Goal: Information Seeking & Learning: Learn about a topic

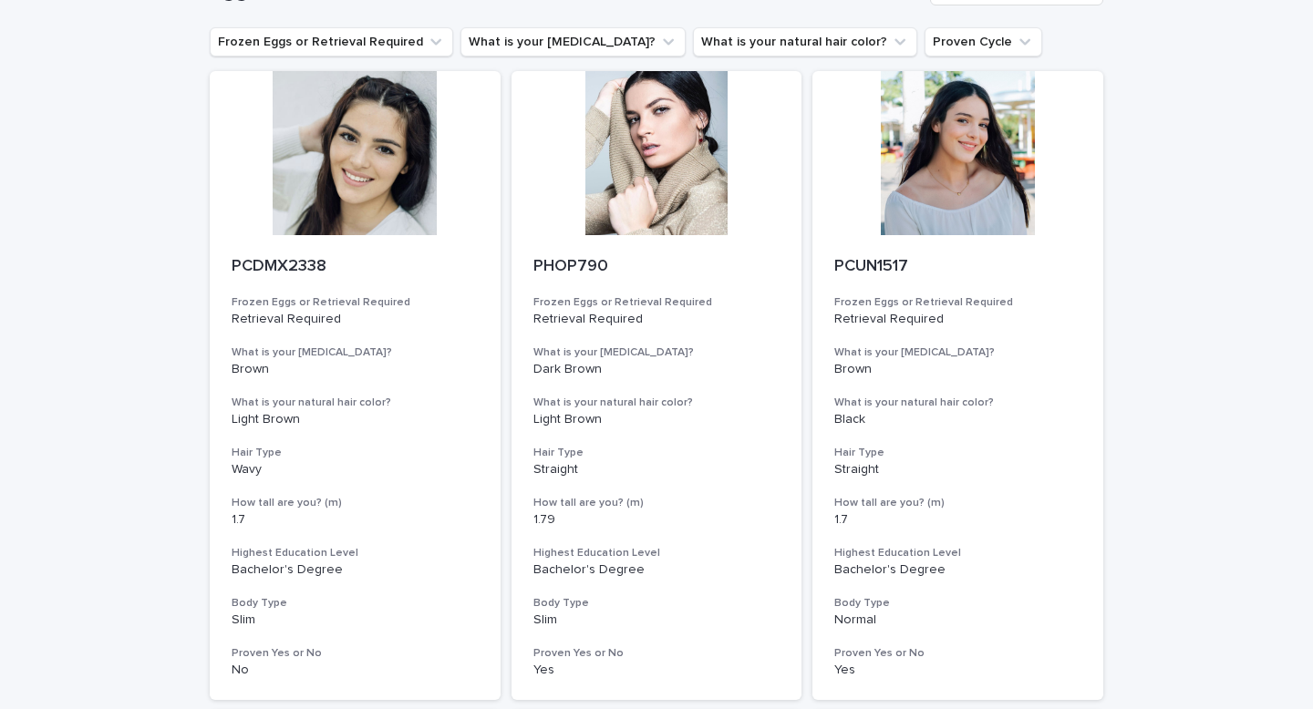
scroll to position [114, 0]
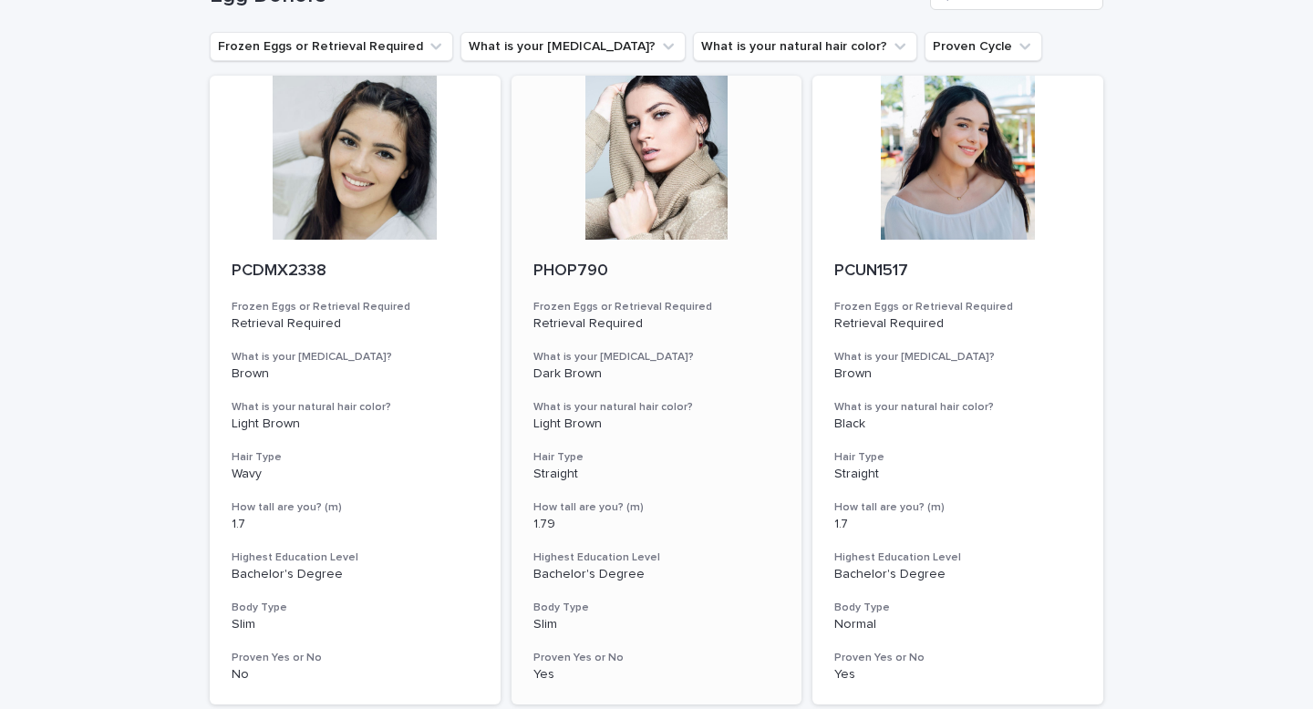
click at [633, 220] on div at bounding box center [657, 158] width 291 height 164
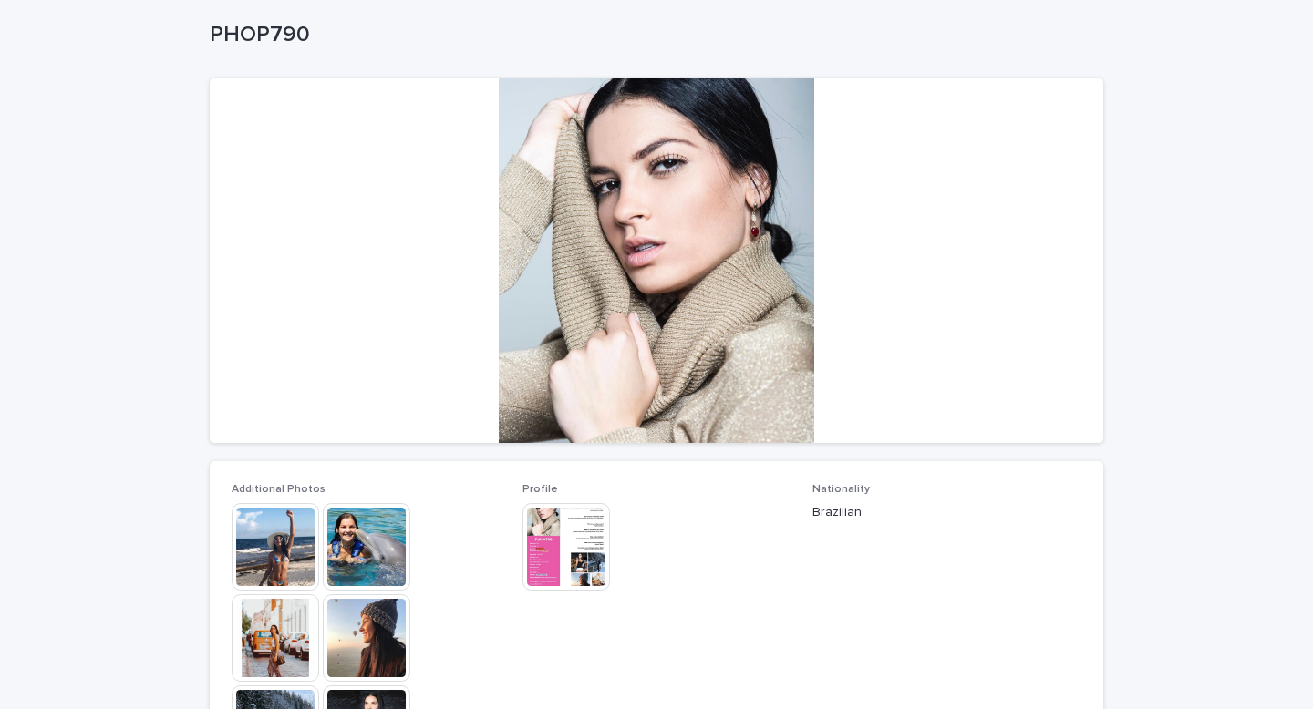
scroll to position [105, 0]
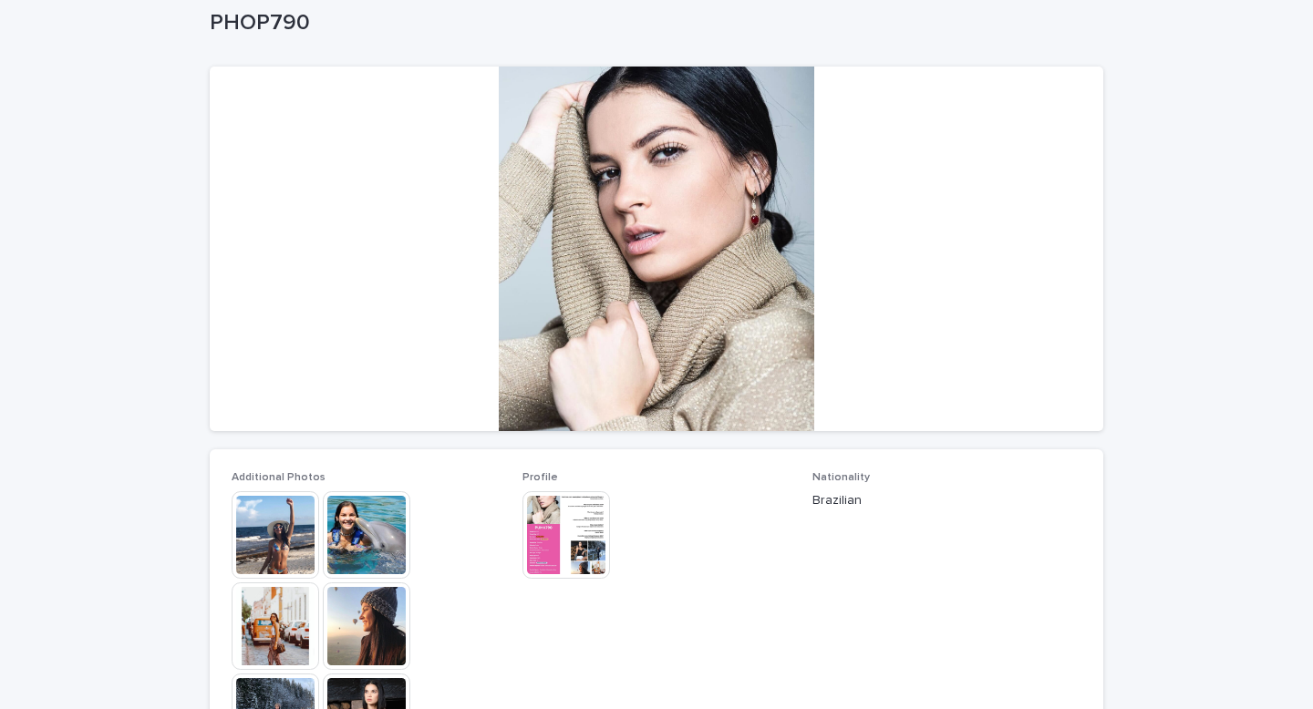
click at [273, 542] on img at bounding box center [276, 535] width 88 height 88
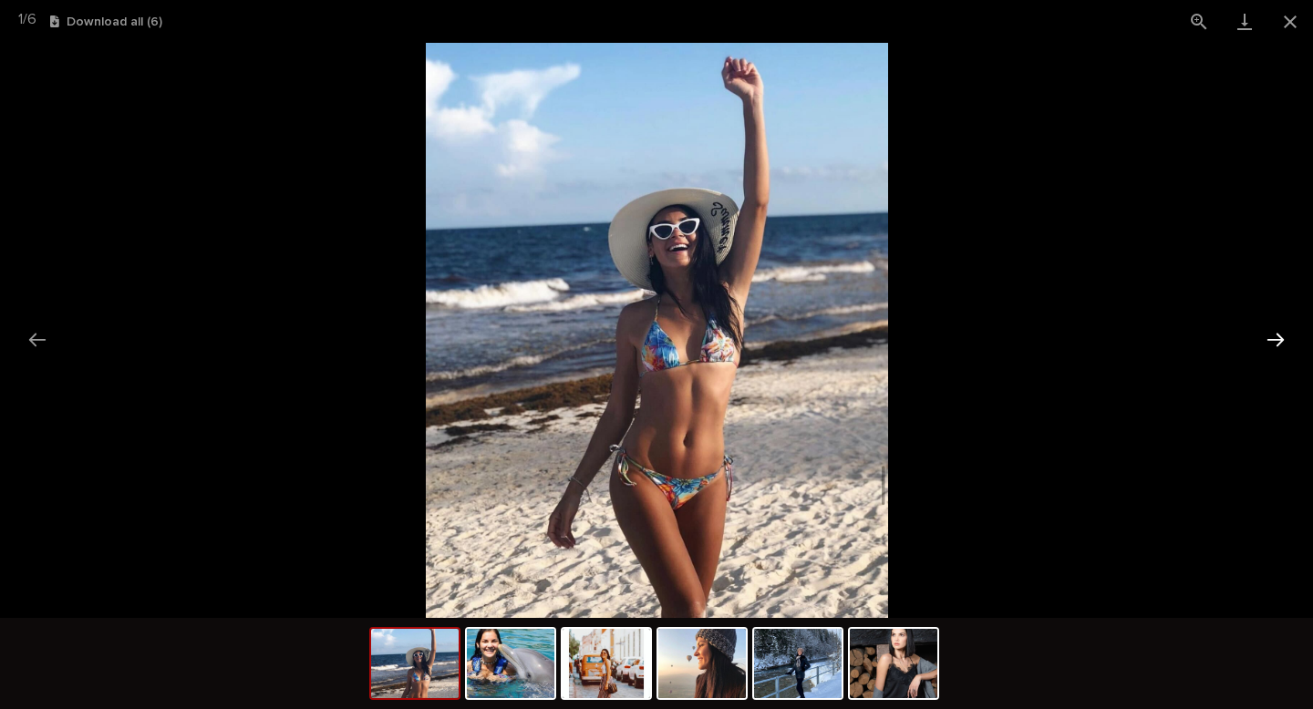
click at [1274, 340] on button "Next slide" at bounding box center [1276, 340] width 38 height 36
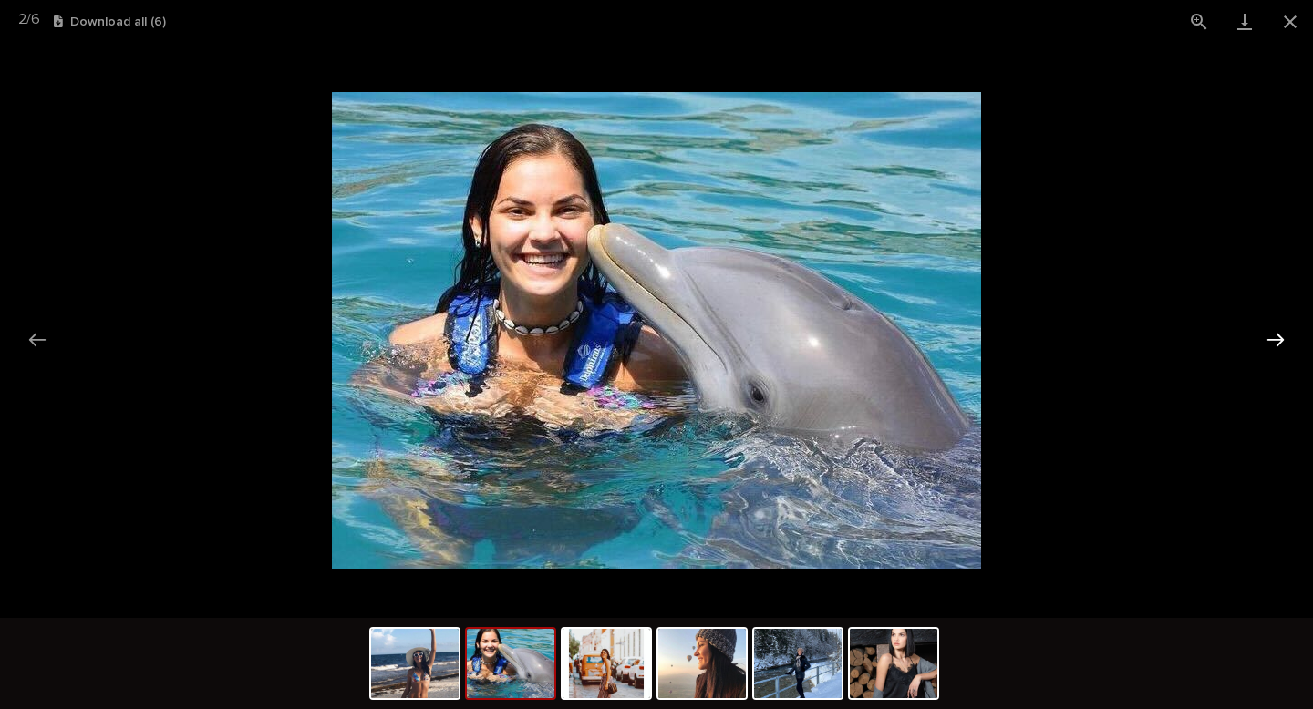
click at [1274, 341] on button "Next slide" at bounding box center [1276, 340] width 38 height 36
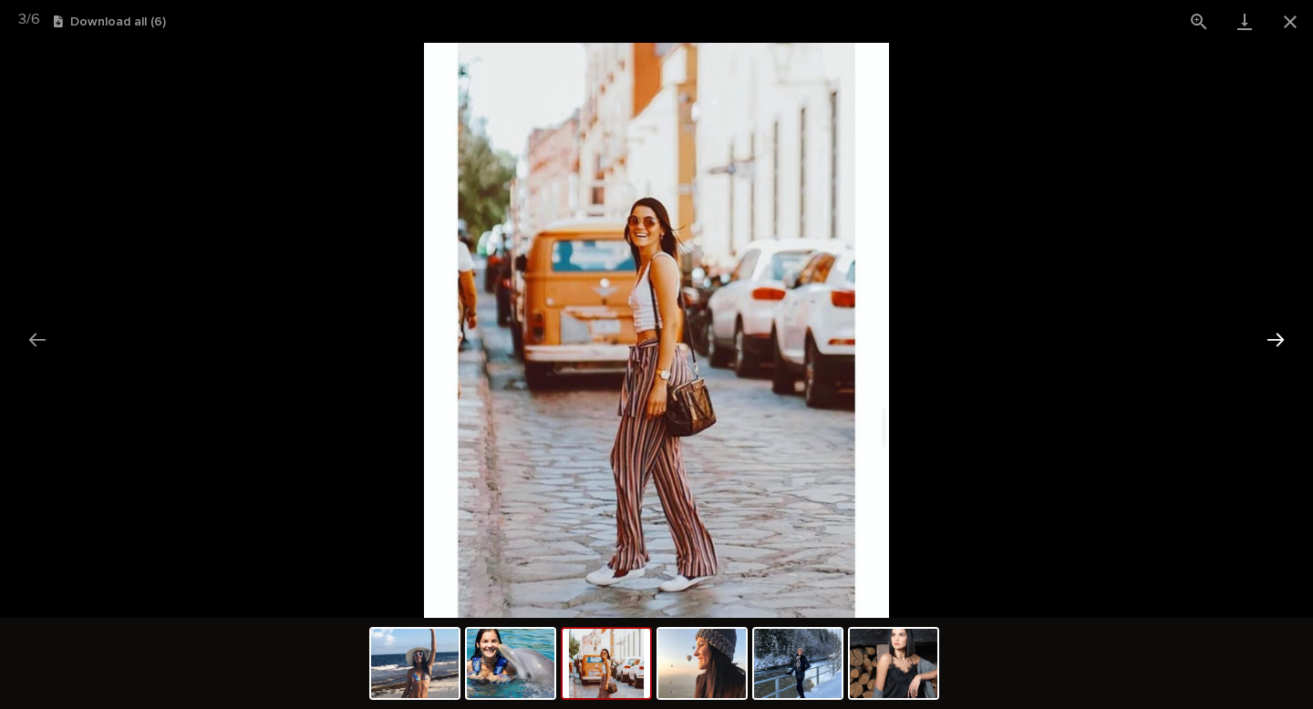
click at [1274, 341] on button "Next slide" at bounding box center [1276, 340] width 38 height 36
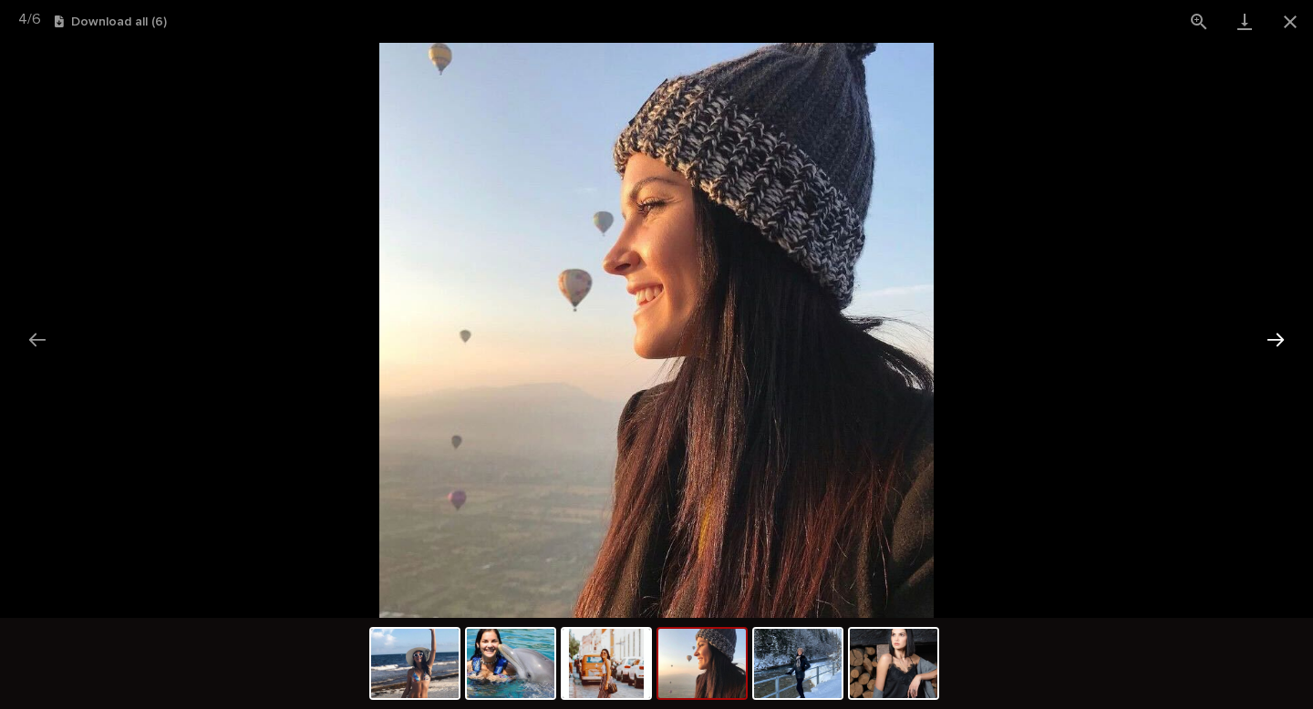
click at [1274, 341] on button "Next slide" at bounding box center [1276, 340] width 38 height 36
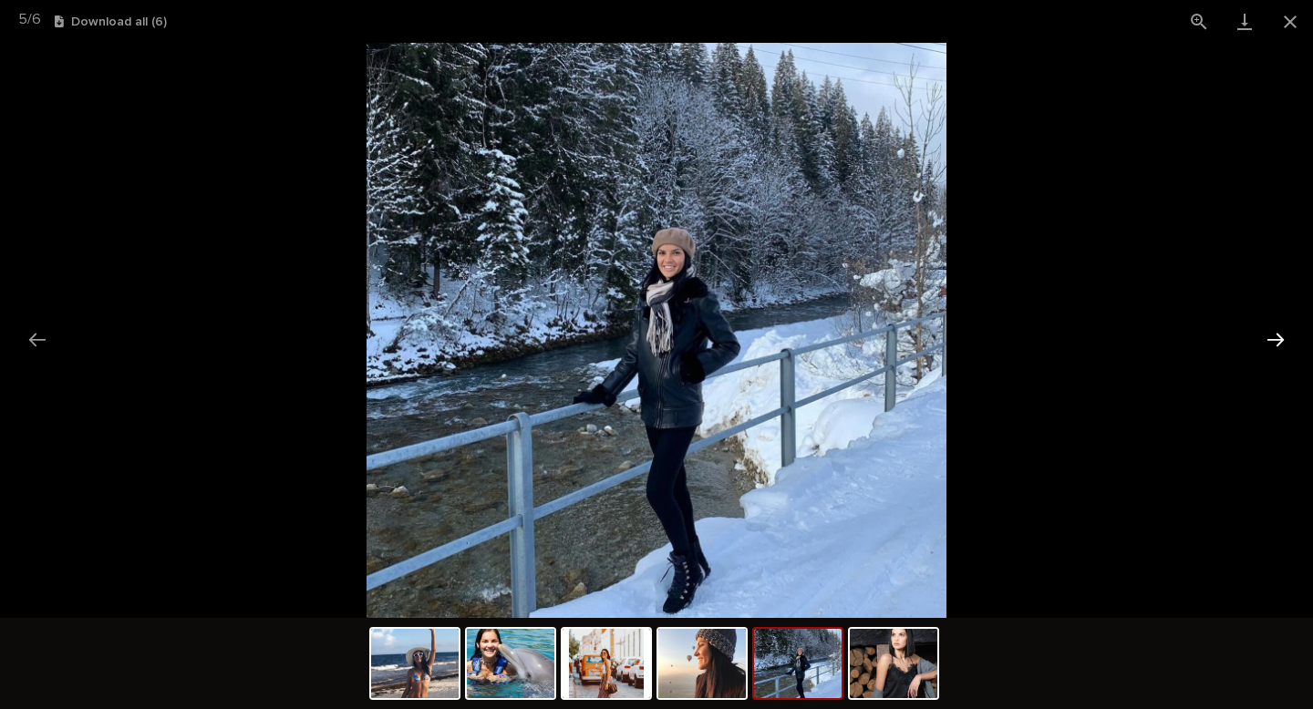
click at [1274, 341] on button "Next slide" at bounding box center [1276, 340] width 38 height 36
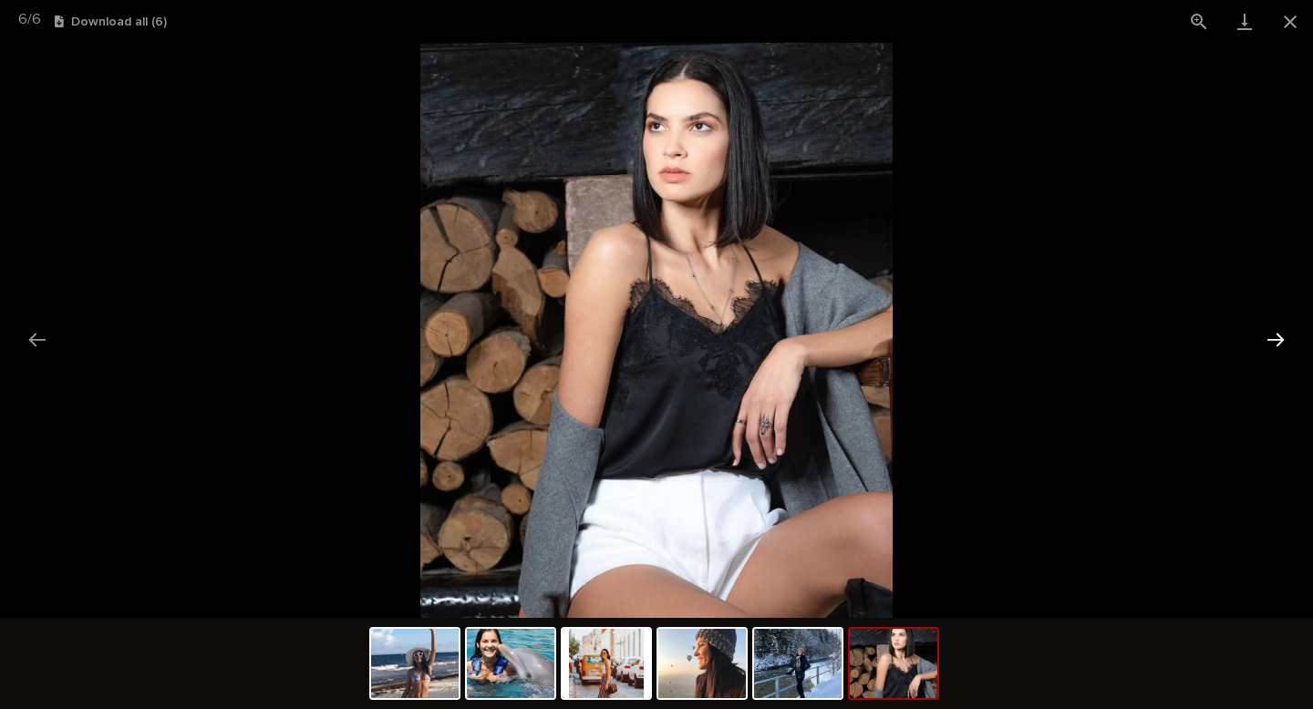
click at [1274, 341] on button "Next slide" at bounding box center [1276, 340] width 38 height 36
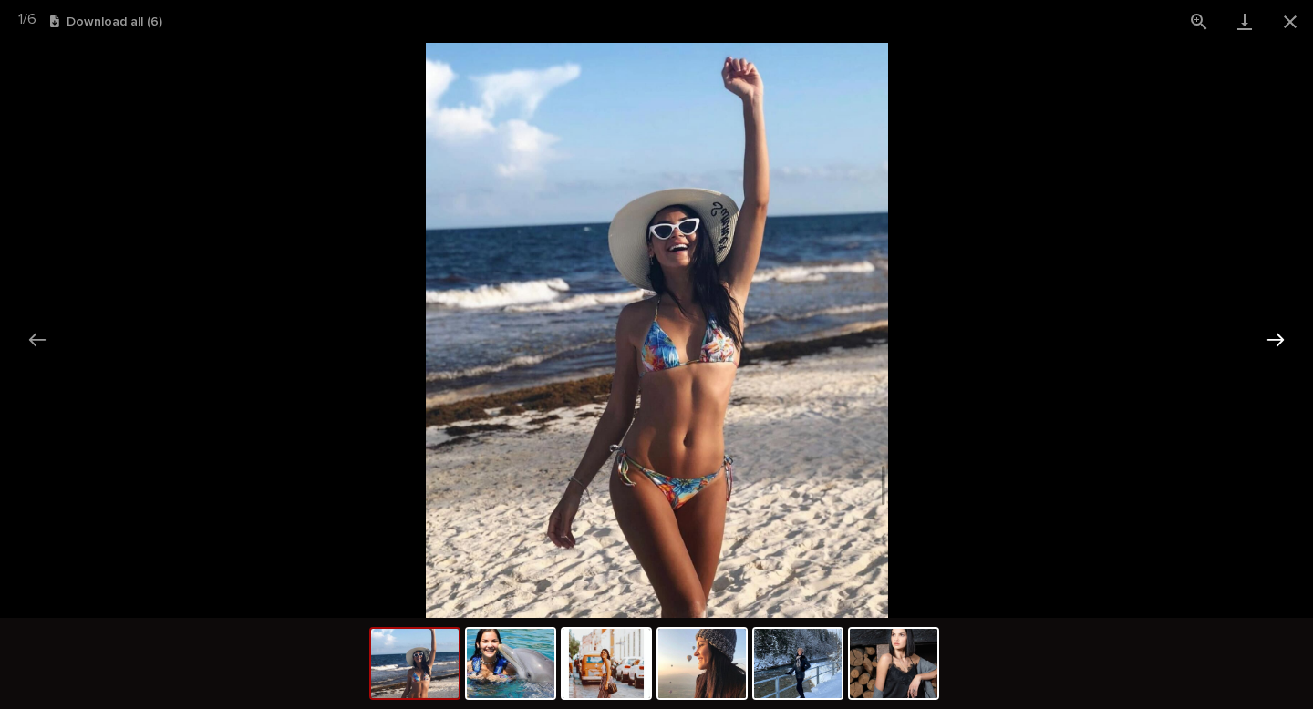
click at [1274, 341] on button "Next slide" at bounding box center [1276, 340] width 38 height 36
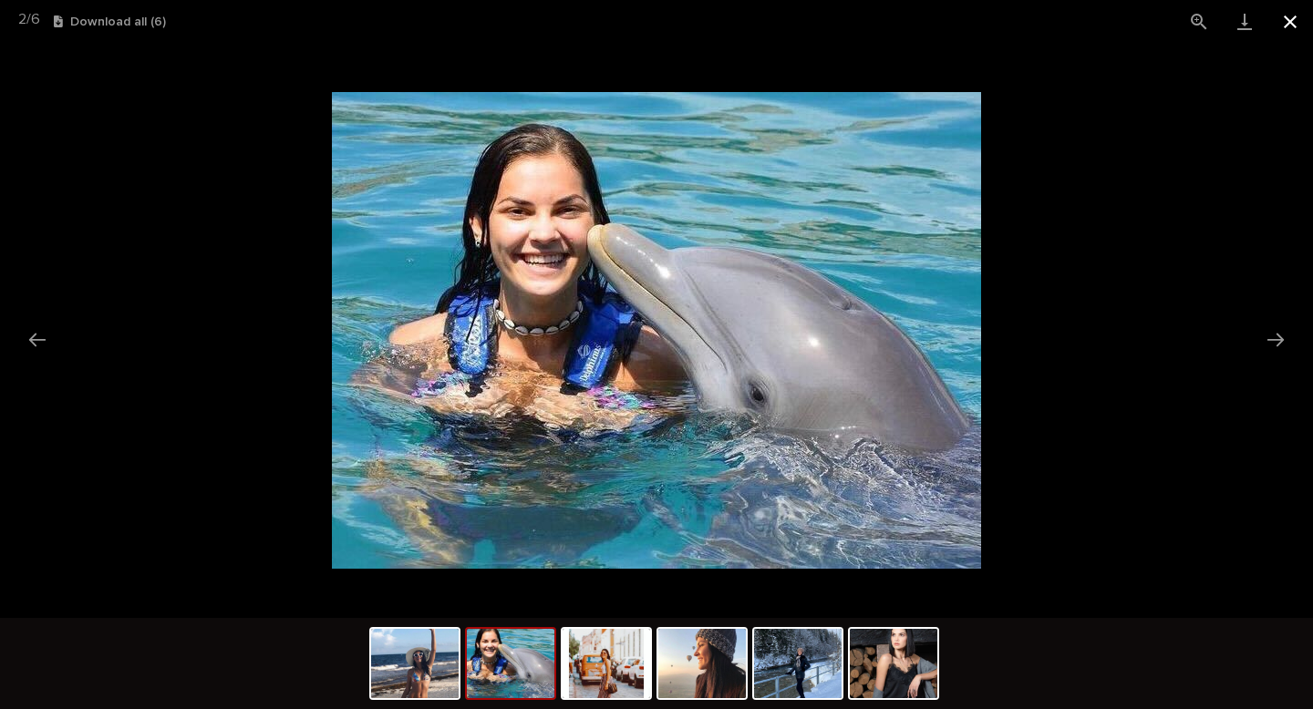
click at [1296, 26] on button "Close gallery" at bounding box center [1290, 21] width 46 height 43
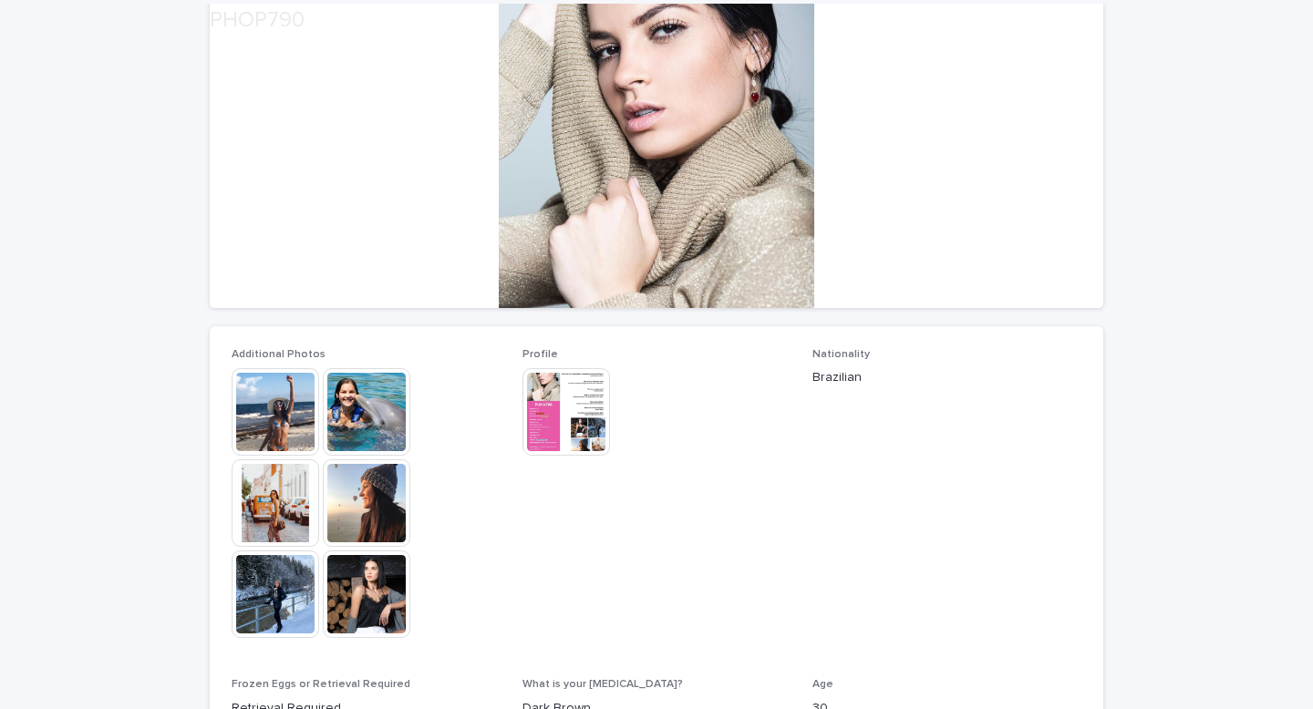
scroll to position [267, 0]
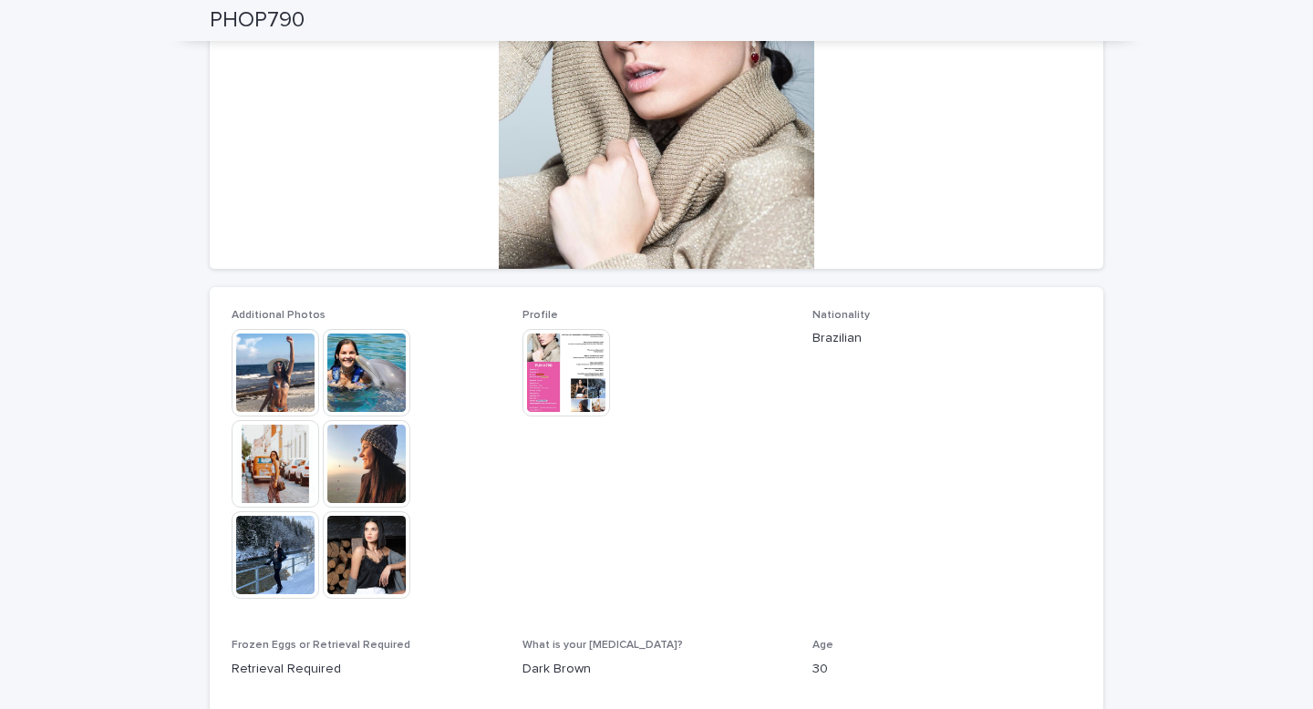
click at [567, 347] on img at bounding box center [567, 373] width 88 height 88
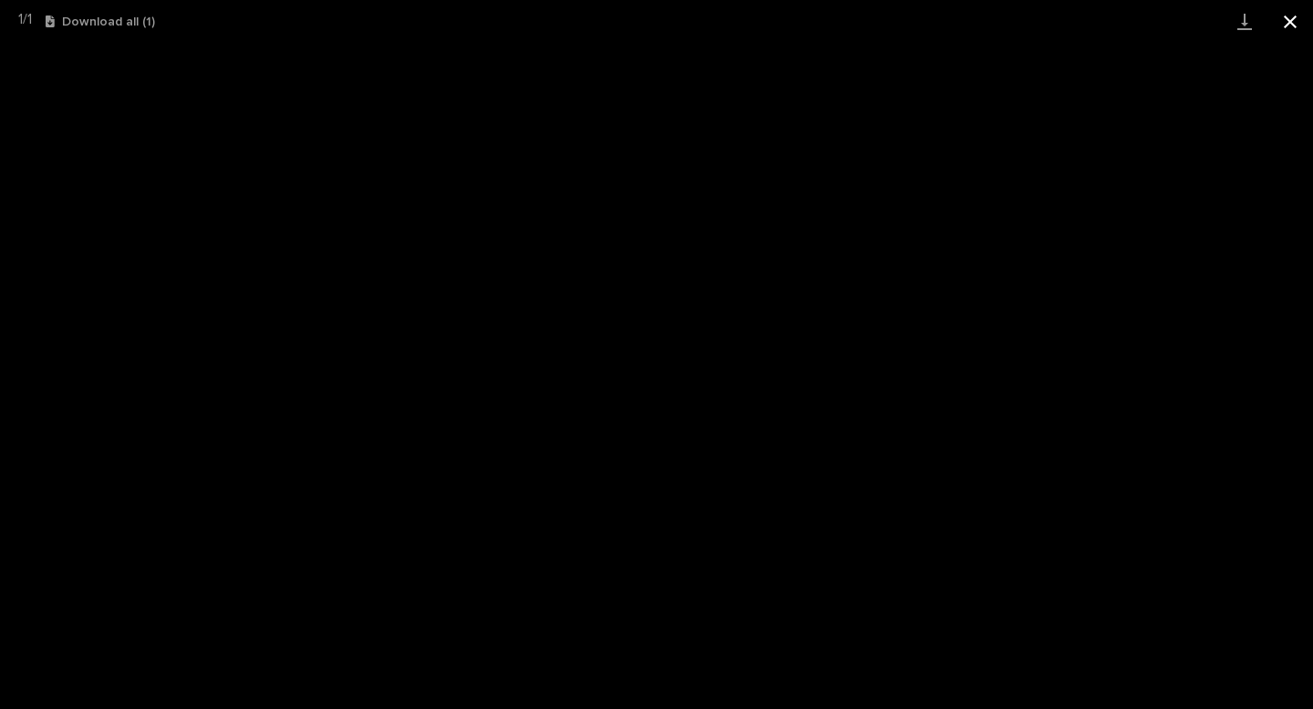
click at [1298, 26] on button "Close gallery" at bounding box center [1290, 21] width 46 height 43
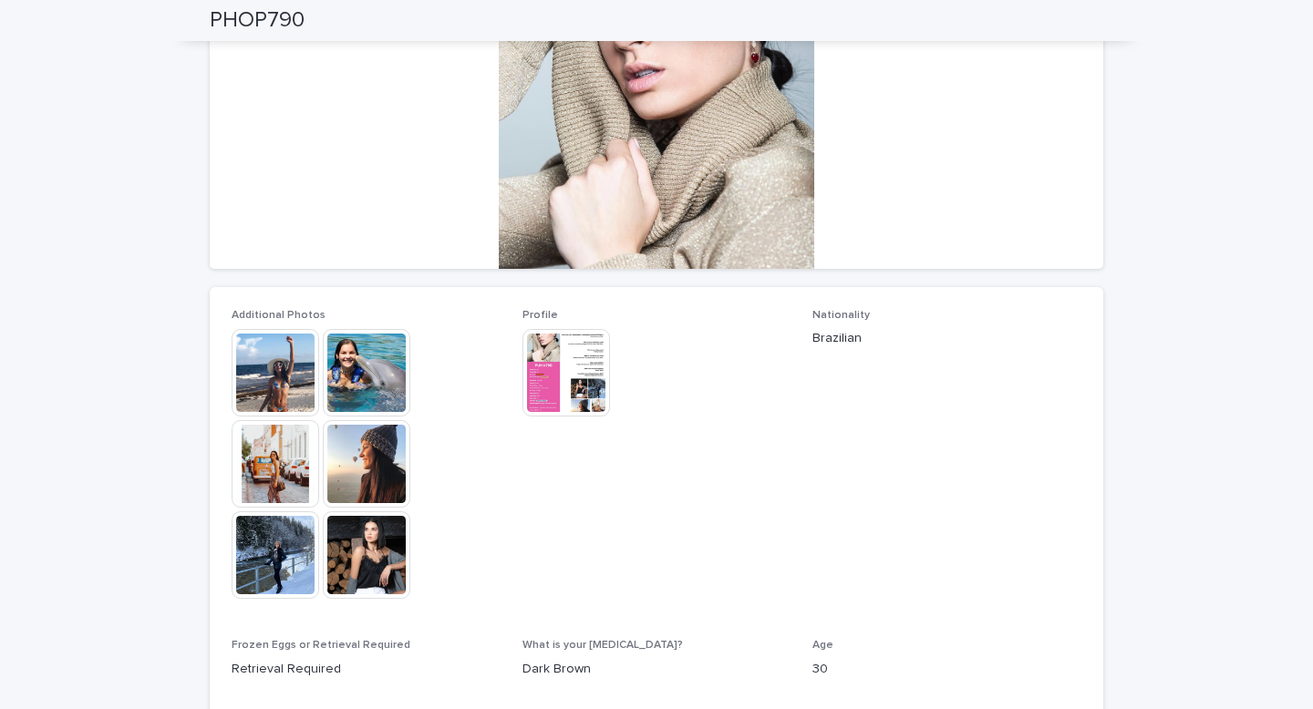
scroll to position [0, 0]
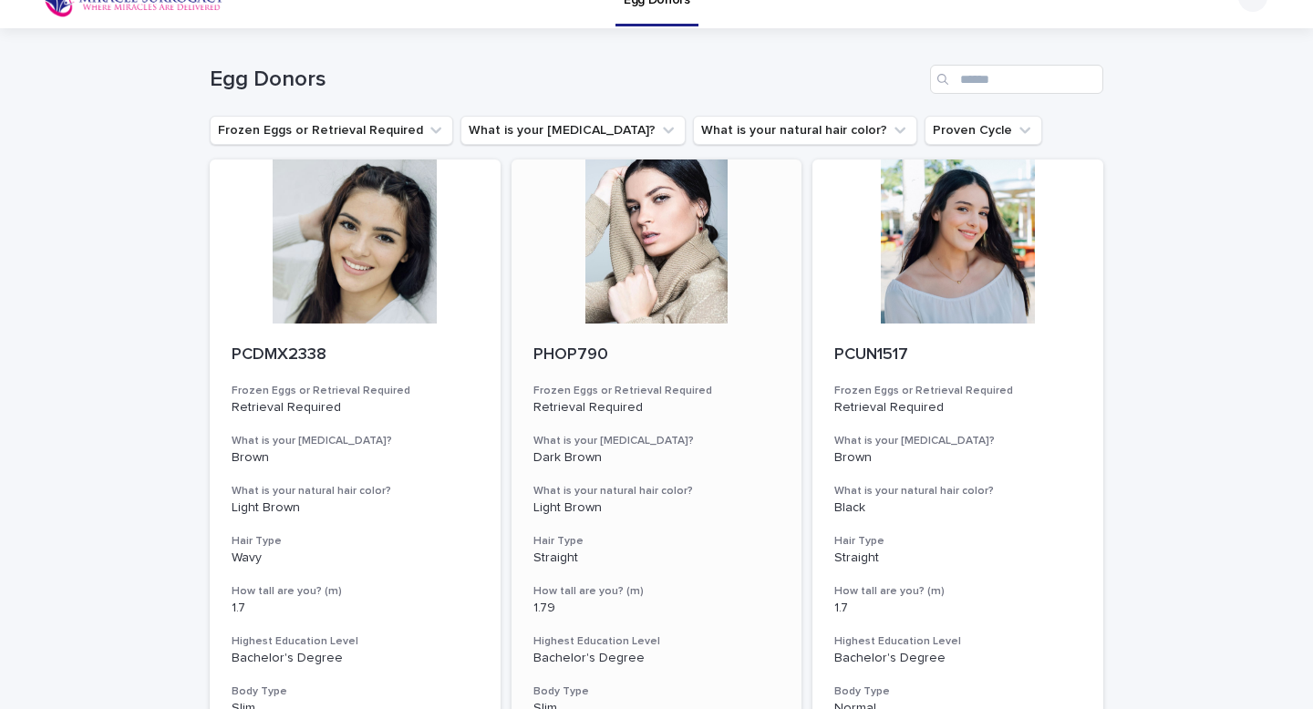
scroll to position [31, 0]
click at [588, 132] on button "What is your [MEDICAL_DATA]?" at bounding box center [572, 129] width 225 height 29
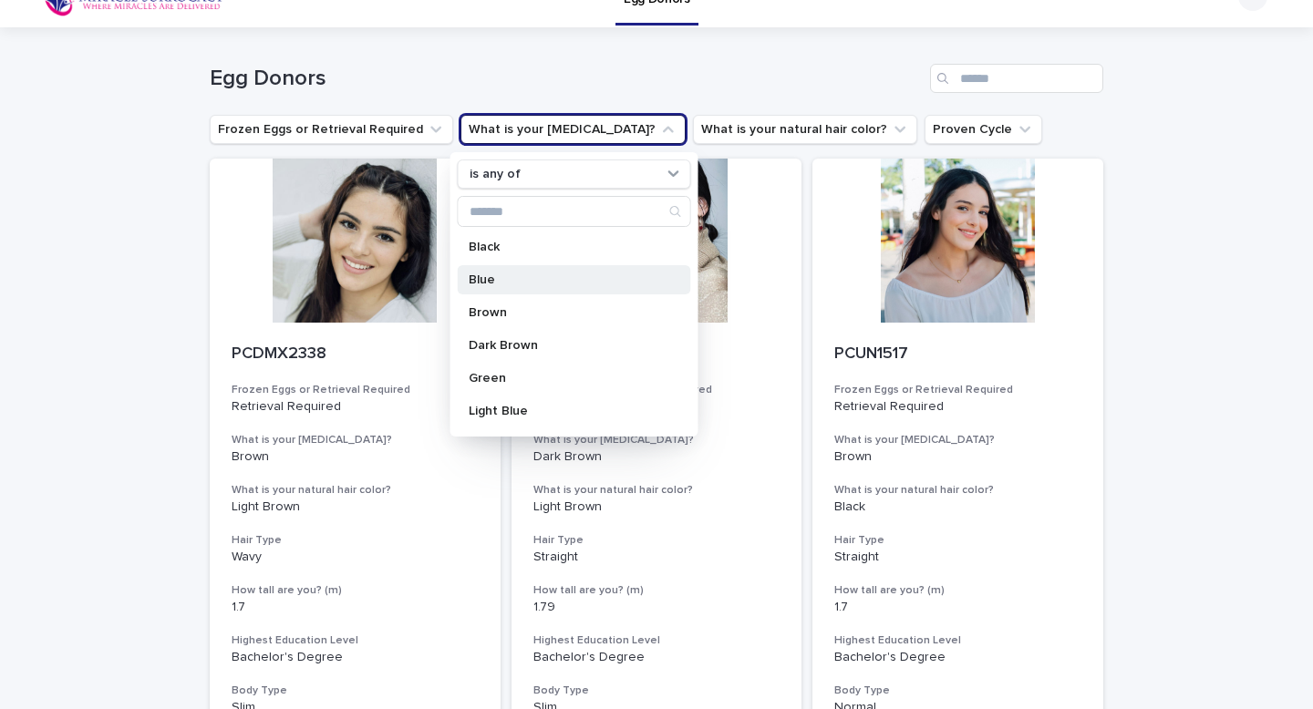
click at [504, 280] on p "Blue" at bounding box center [565, 280] width 193 height 13
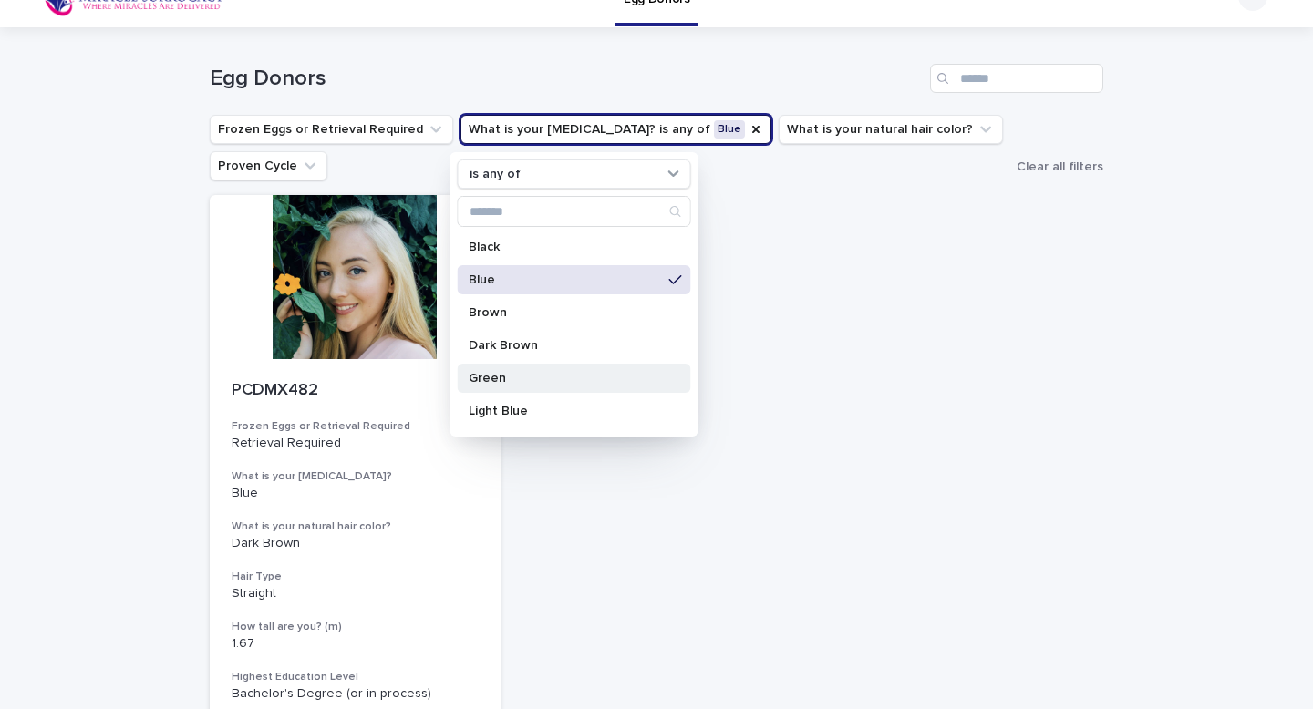
click at [524, 369] on div "Green" at bounding box center [574, 378] width 233 height 29
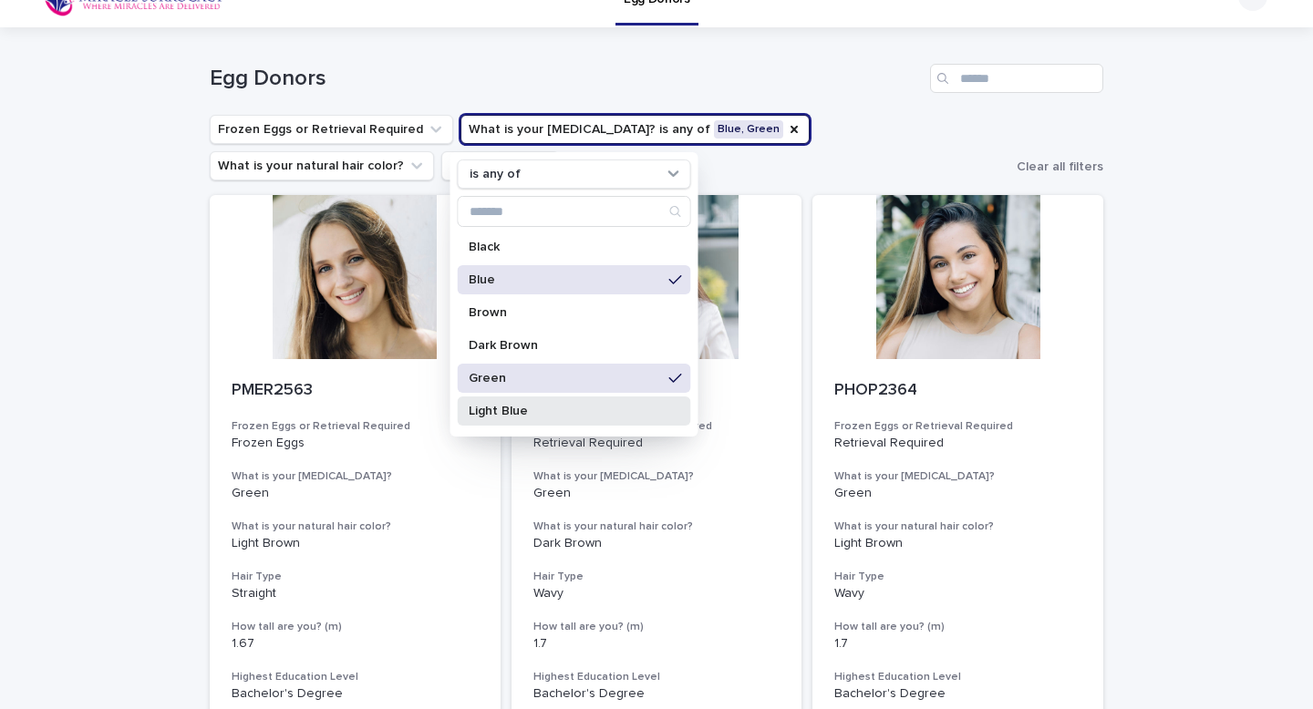
click at [519, 417] on p "Light Blue" at bounding box center [565, 411] width 193 height 13
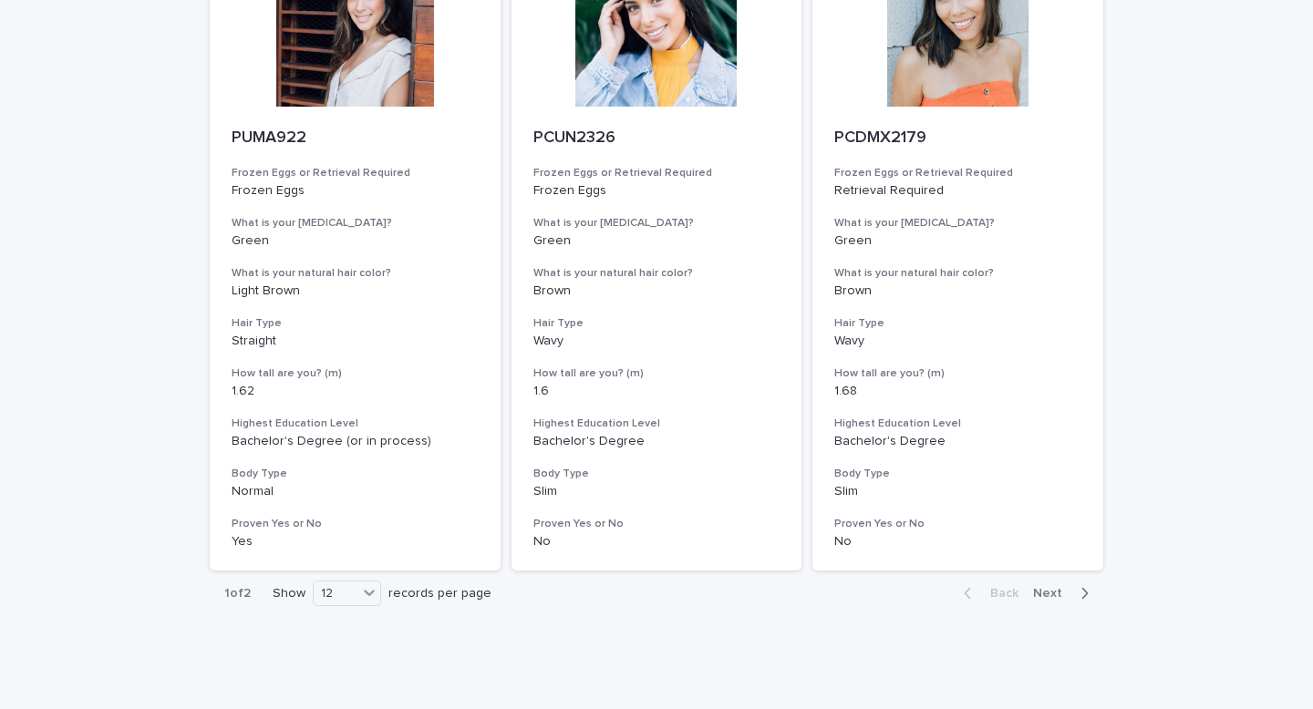
scroll to position [2255, 0]
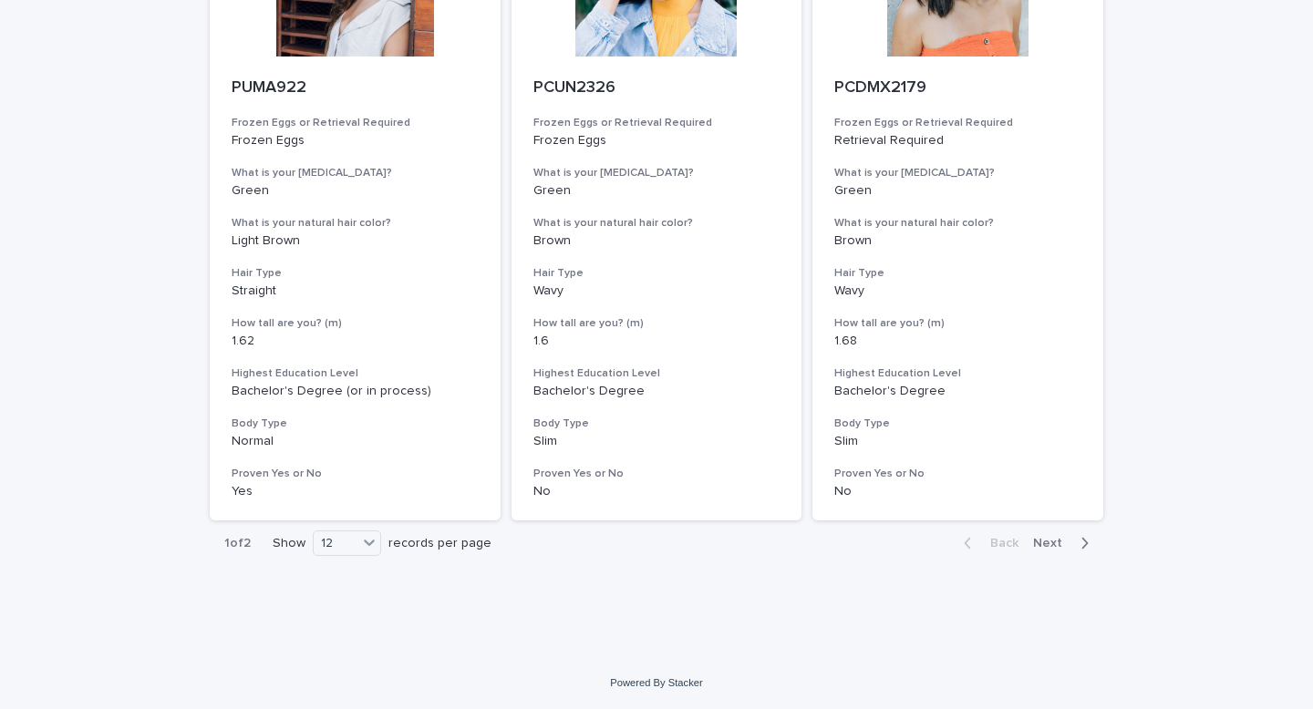
click at [1061, 538] on span "Next" at bounding box center [1053, 543] width 40 height 13
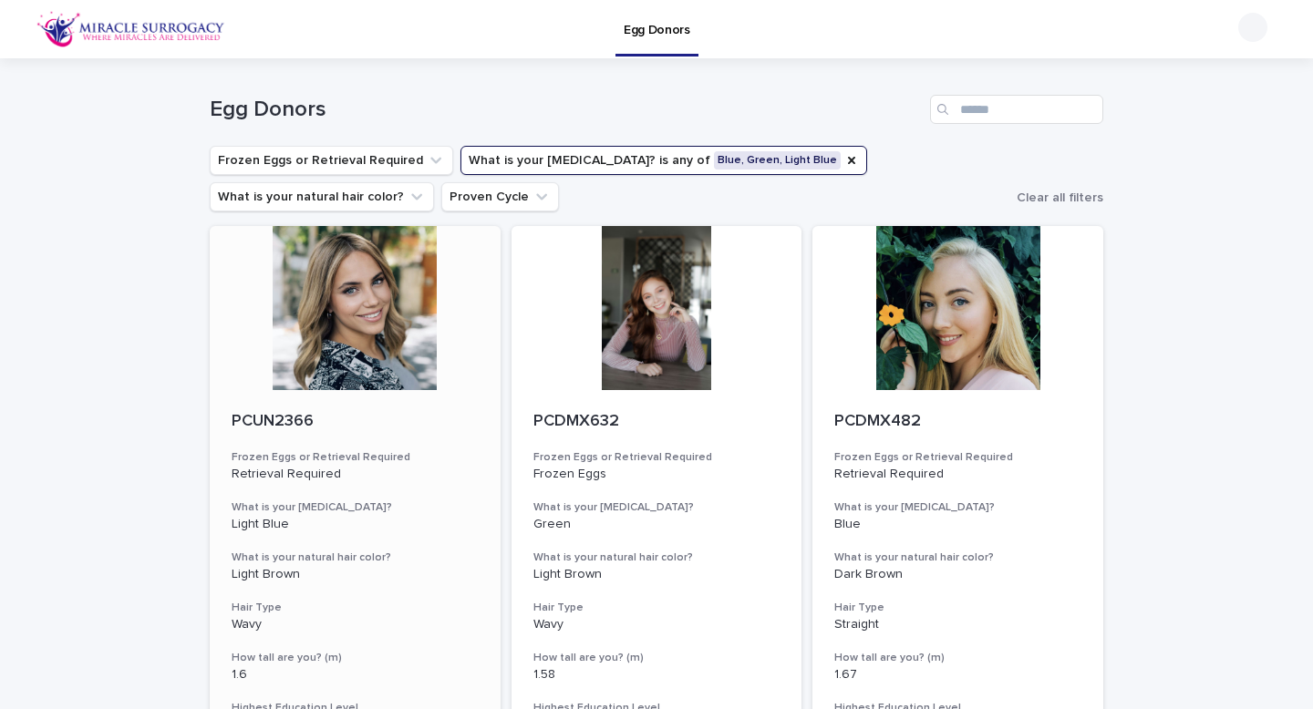
click at [378, 357] on div at bounding box center [355, 308] width 291 height 164
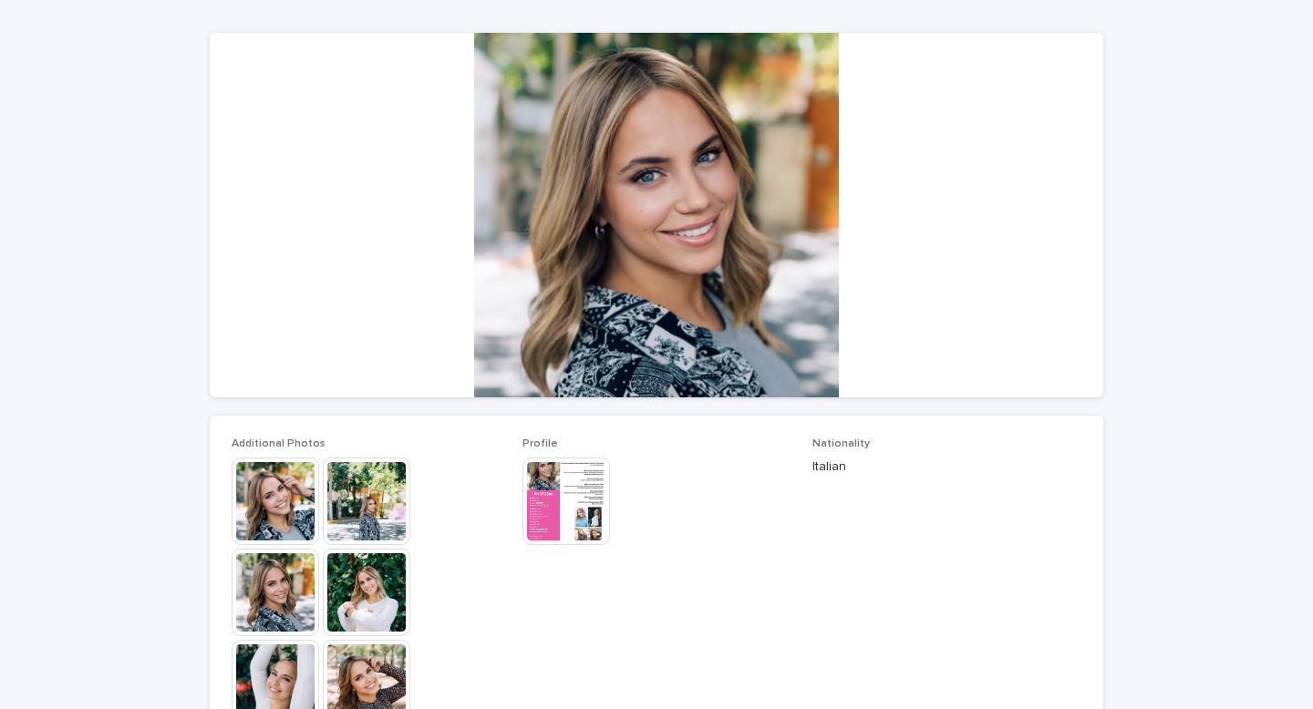
scroll to position [152, 0]
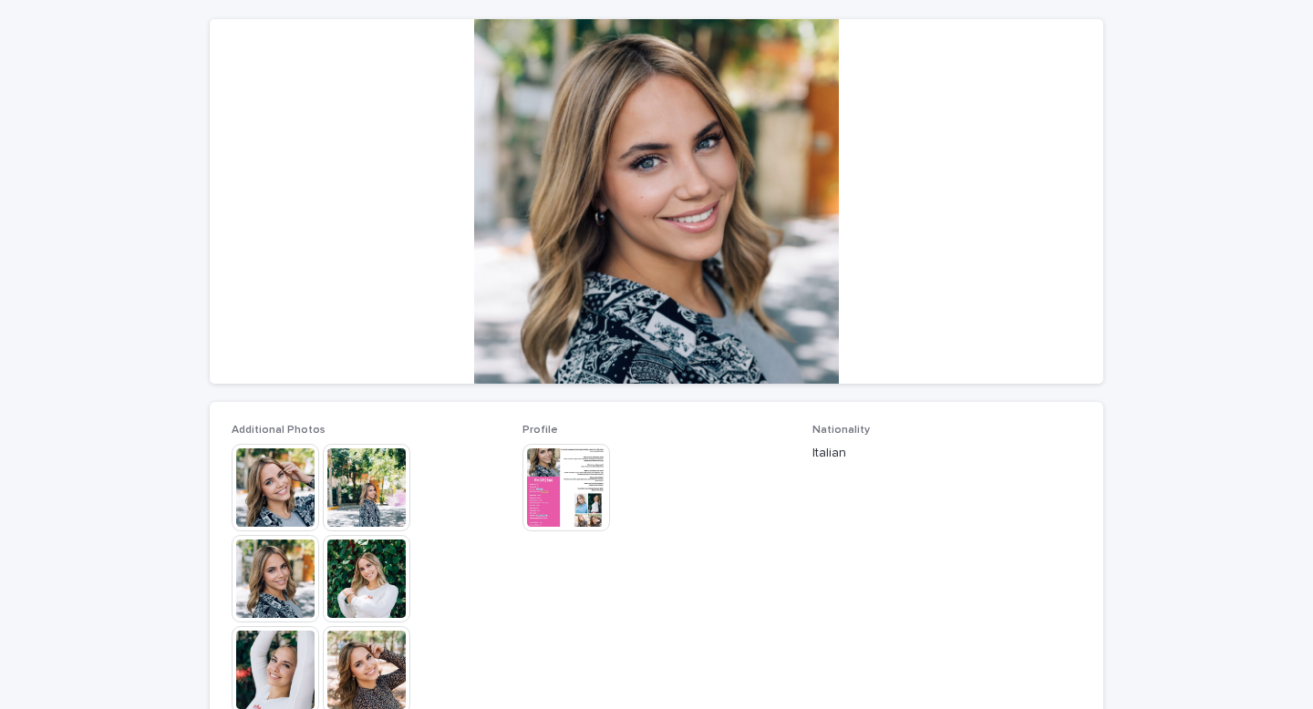
click at [264, 470] on img at bounding box center [276, 488] width 88 height 88
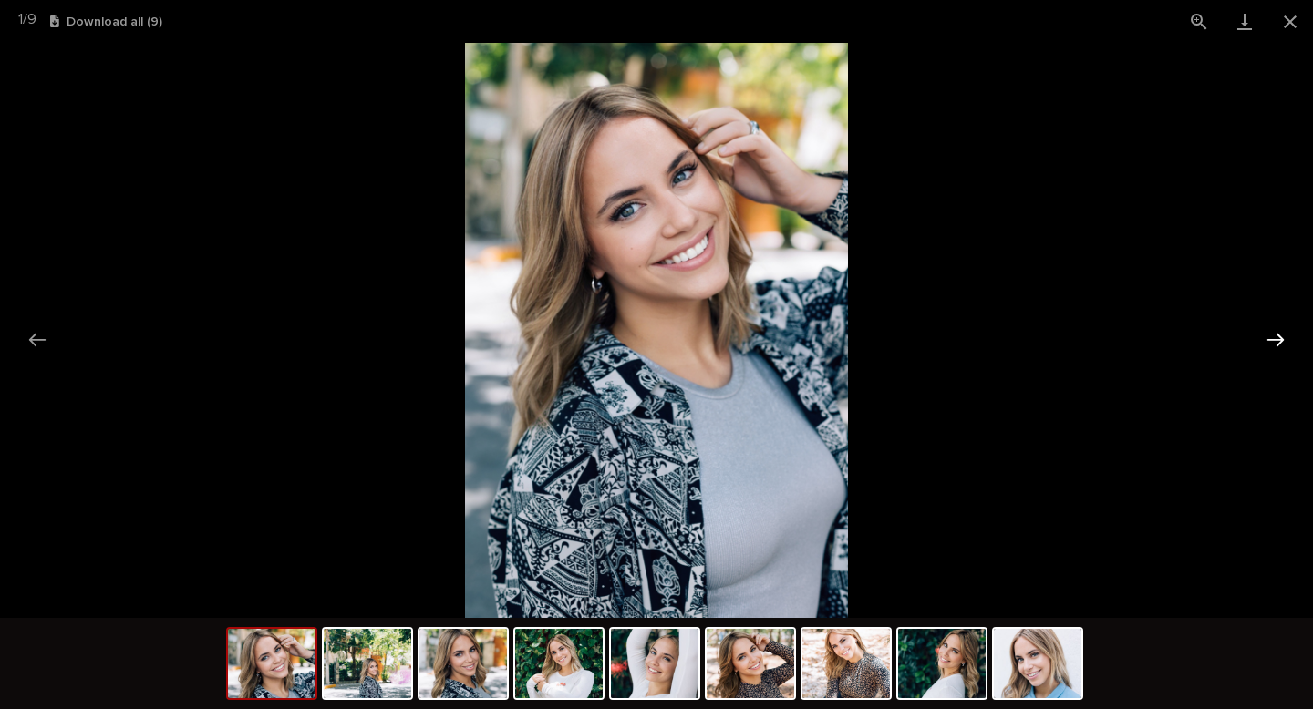
click at [1269, 335] on button "Next slide" at bounding box center [1276, 340] width 38 height 36
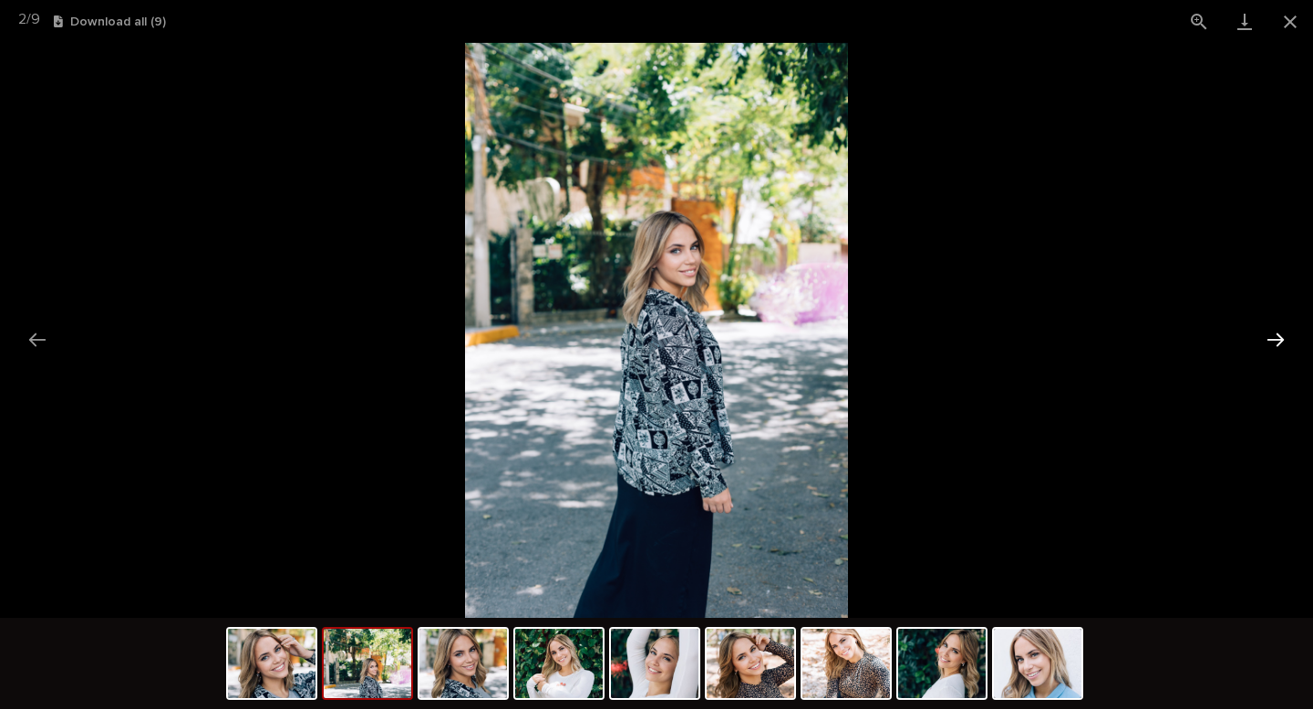
click at [1269, 335] on button "Next slide" at bounding box center [1276, 340] width 38 height 36
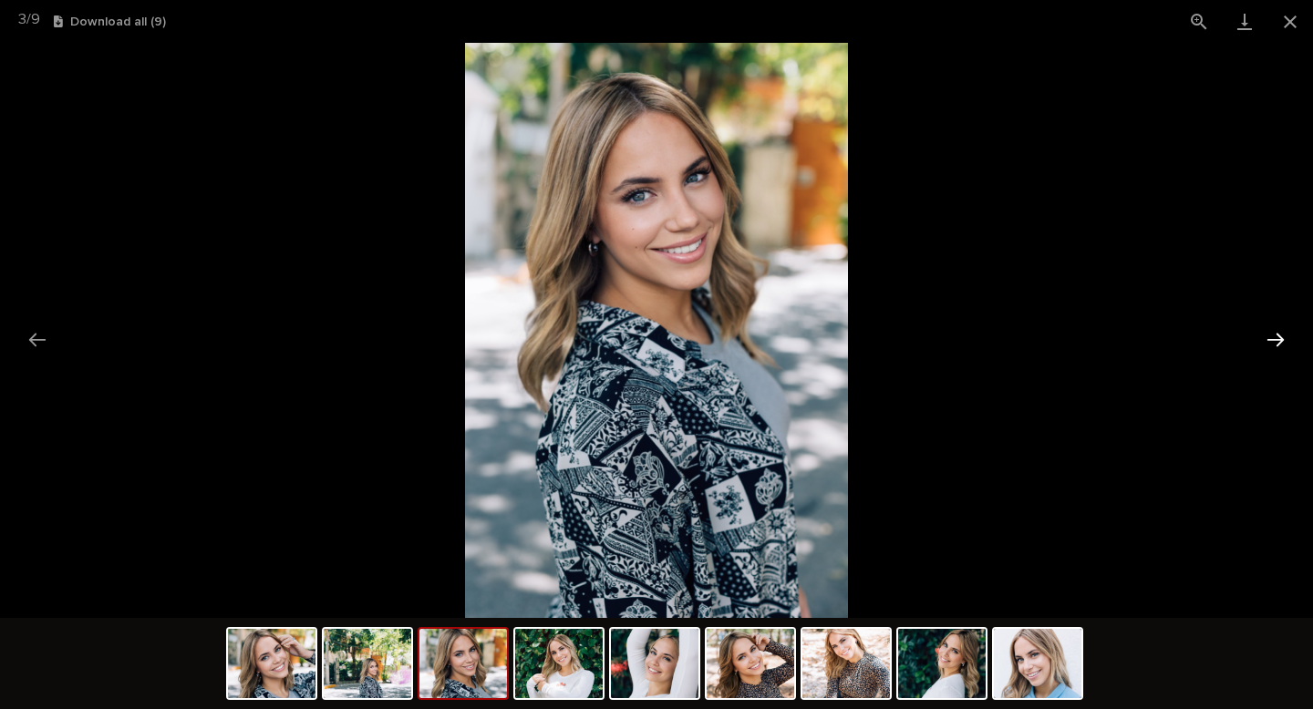
click at [1269, 335] on button "Next slide" at bounding box center [1276, 340] width 38 height 36
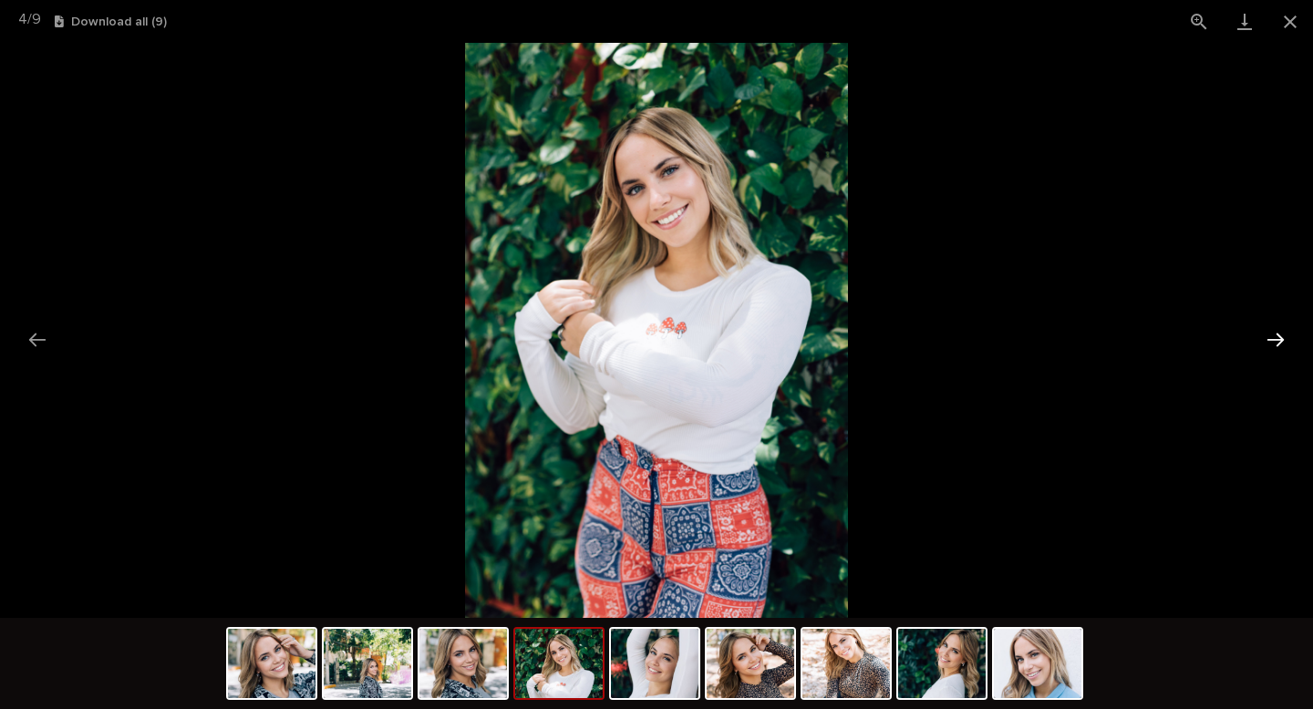
click at [1269, 335] on button "Next slide" at bounding box center [1276, 340] width 38 height 36
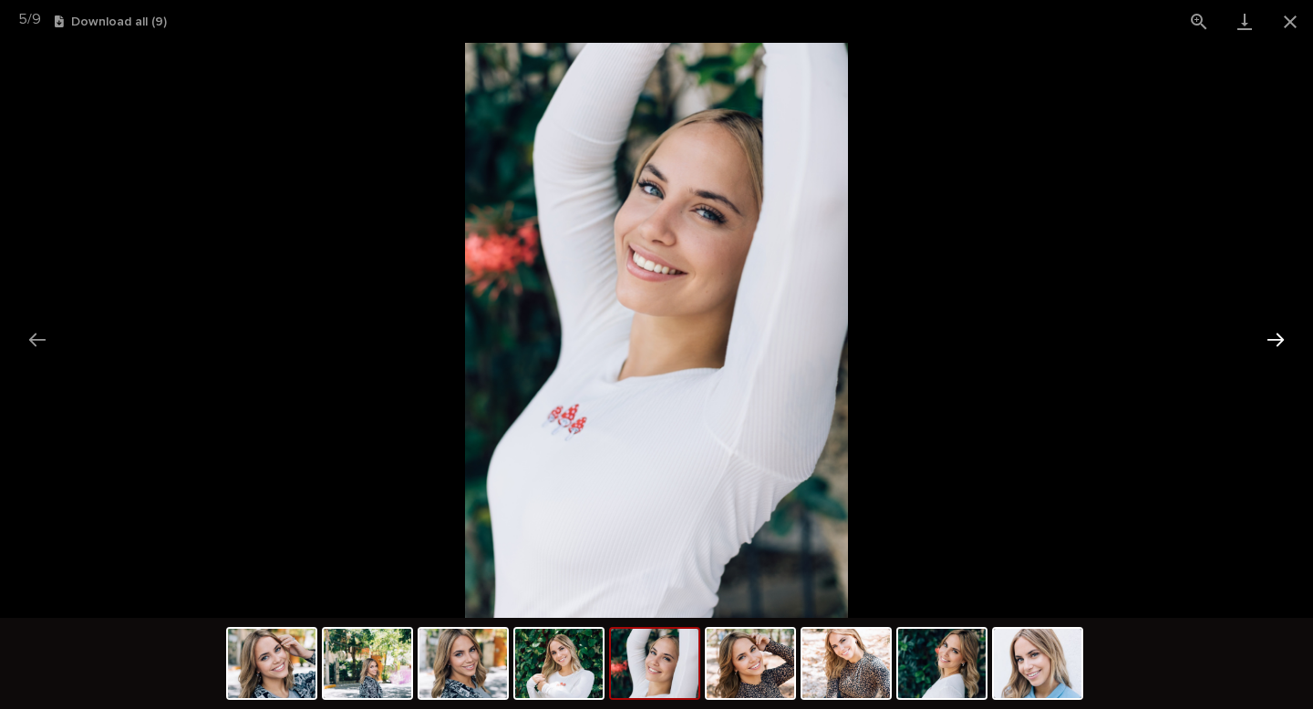
click at [1269, 335] on button "Next slide" at bounding box center [1276, 340] width 38 height 36
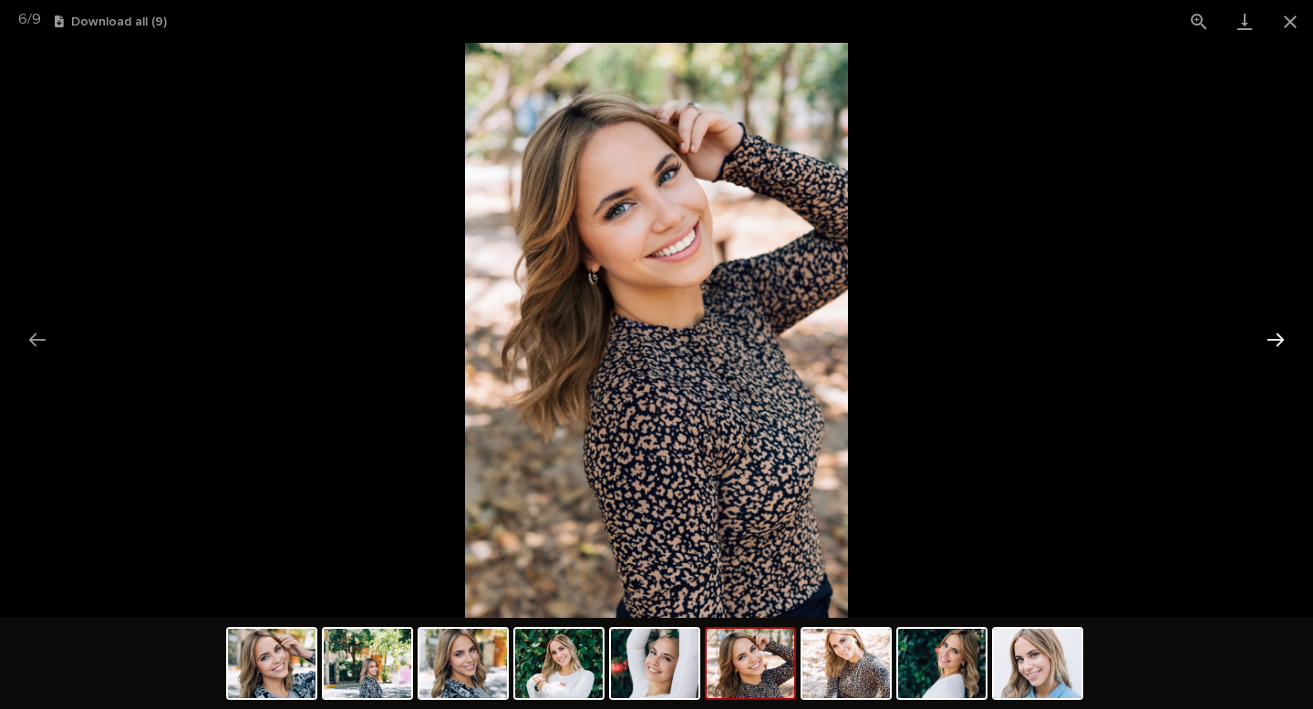
click at [1269, 335] on button "Next slide" at bounding box center [1276, 340] width 38 height 36
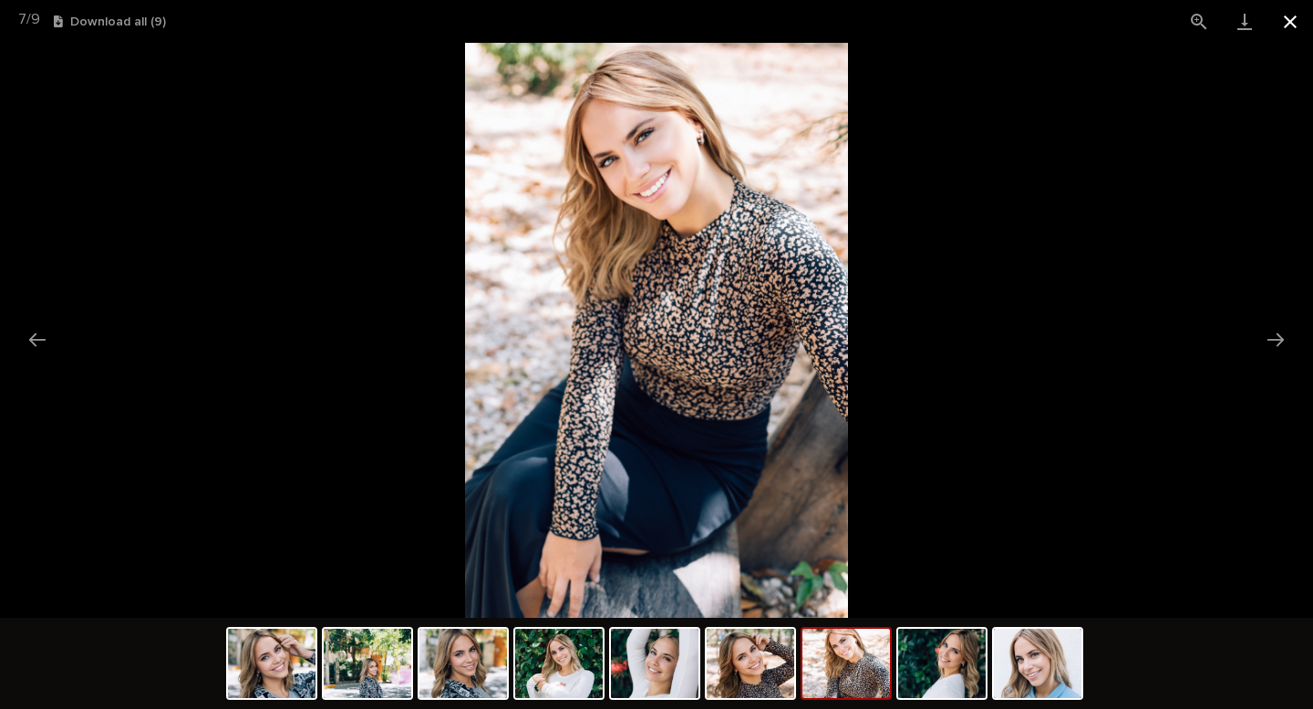
click at [1293, 26] on button "Close gallery" at bounding box center [1290, 21] width 46 height 43
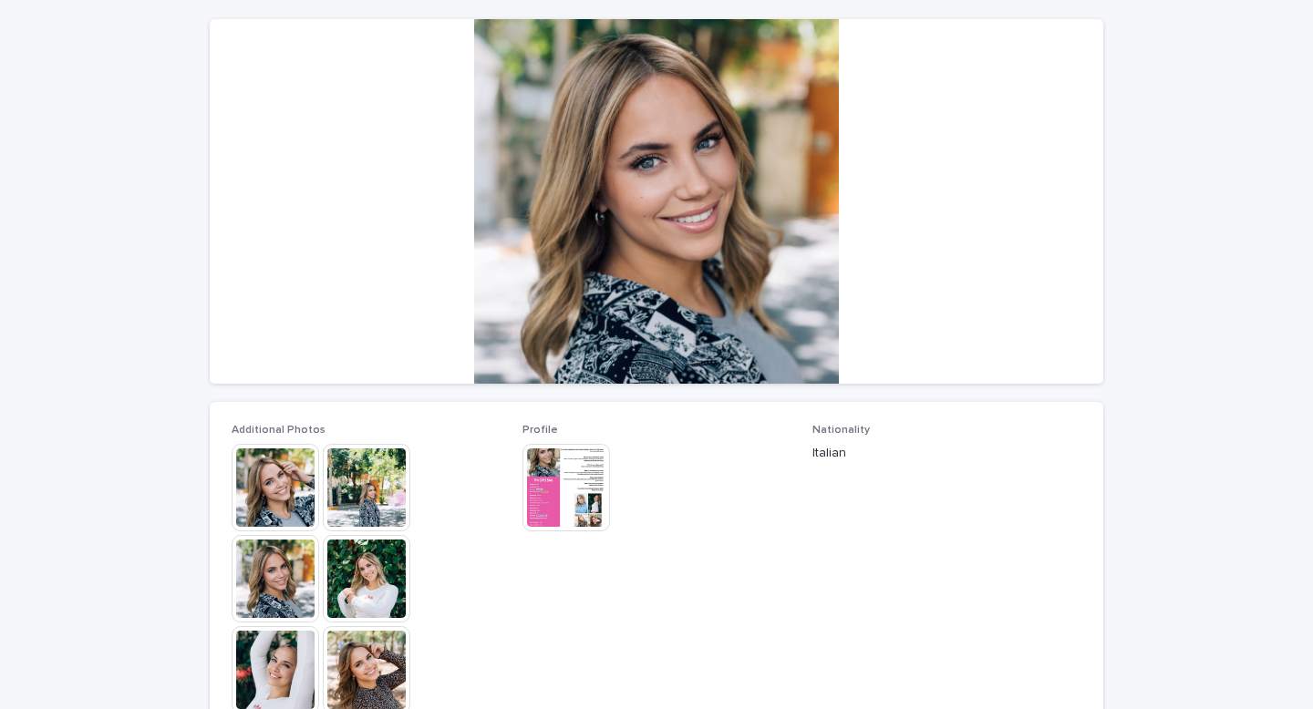
click at [87, 151] on div "Loading... Saving… Loading... Saving… PCUN2366 PCUN2366 Sorry, there was an err…" at bounding box center [656, 626] width 1313 height 1440
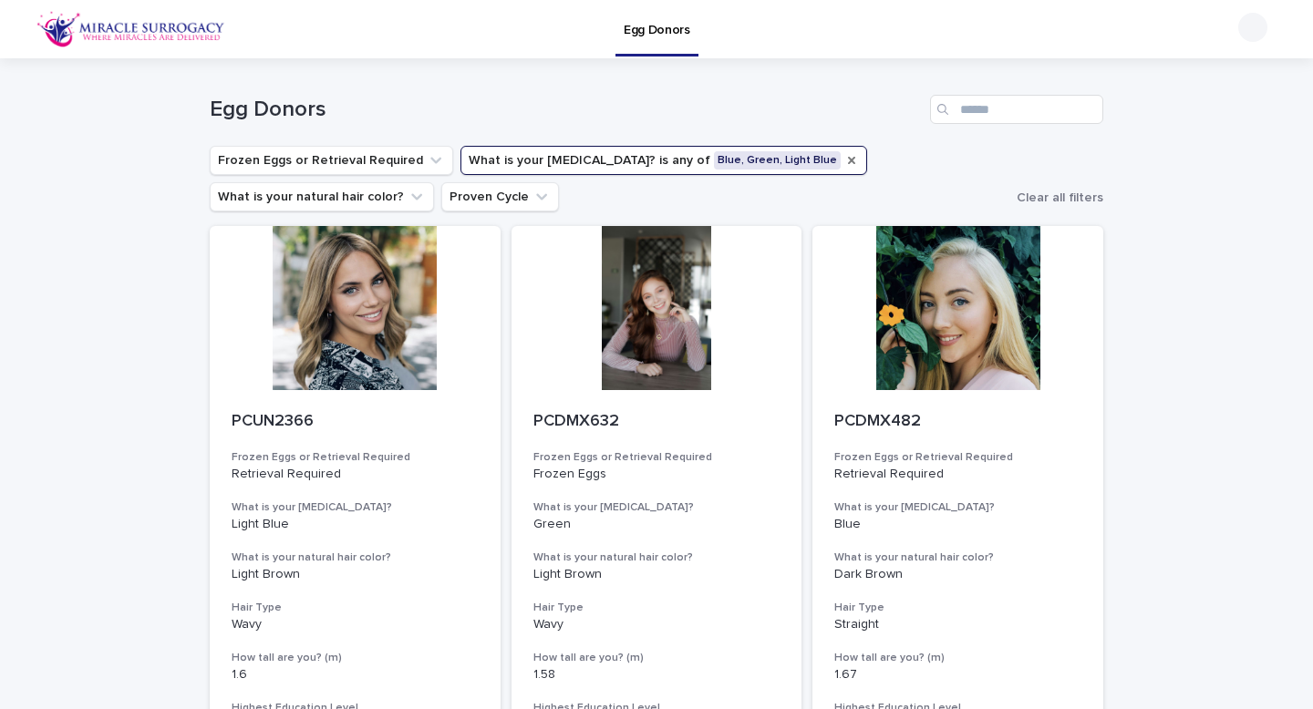
click at [844, 156] on icon "What is your eye color?" at bounding box center [851, 160] width 15 height 15
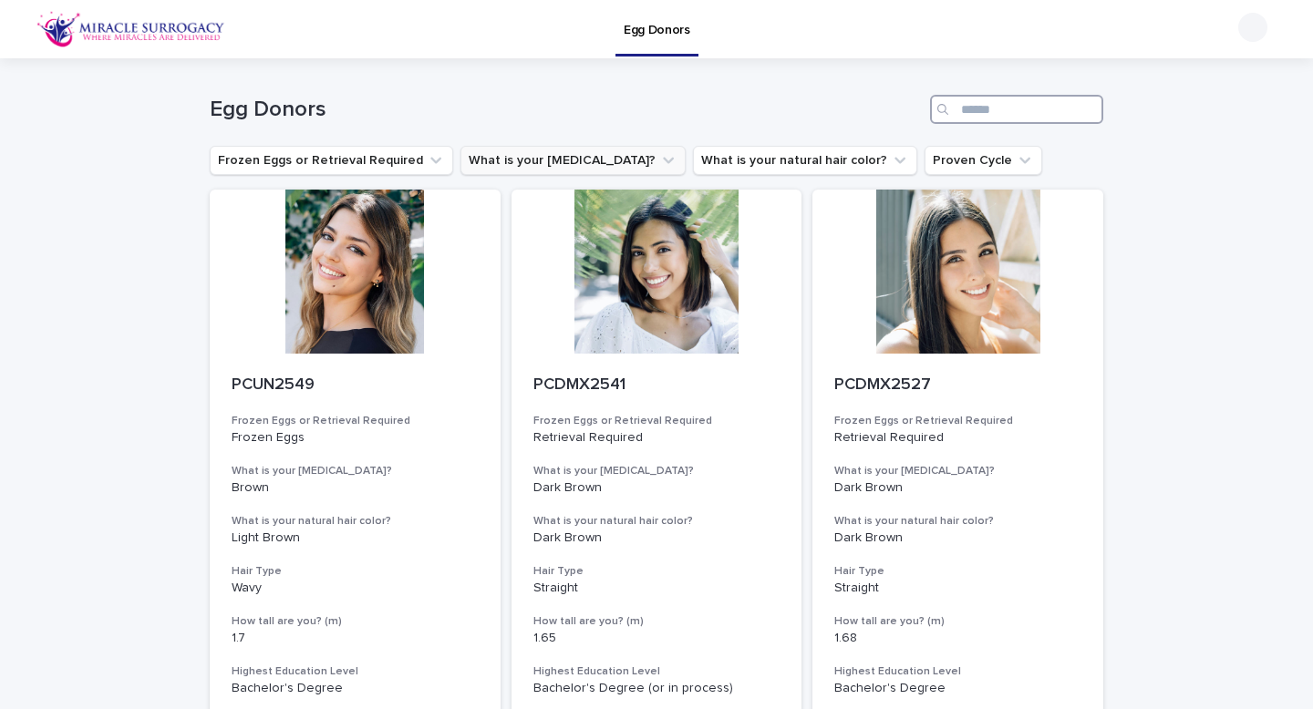
click at [1007, 109] on input "Search" at bounding box center [1016, 109] width 173 height 29
type input "***"
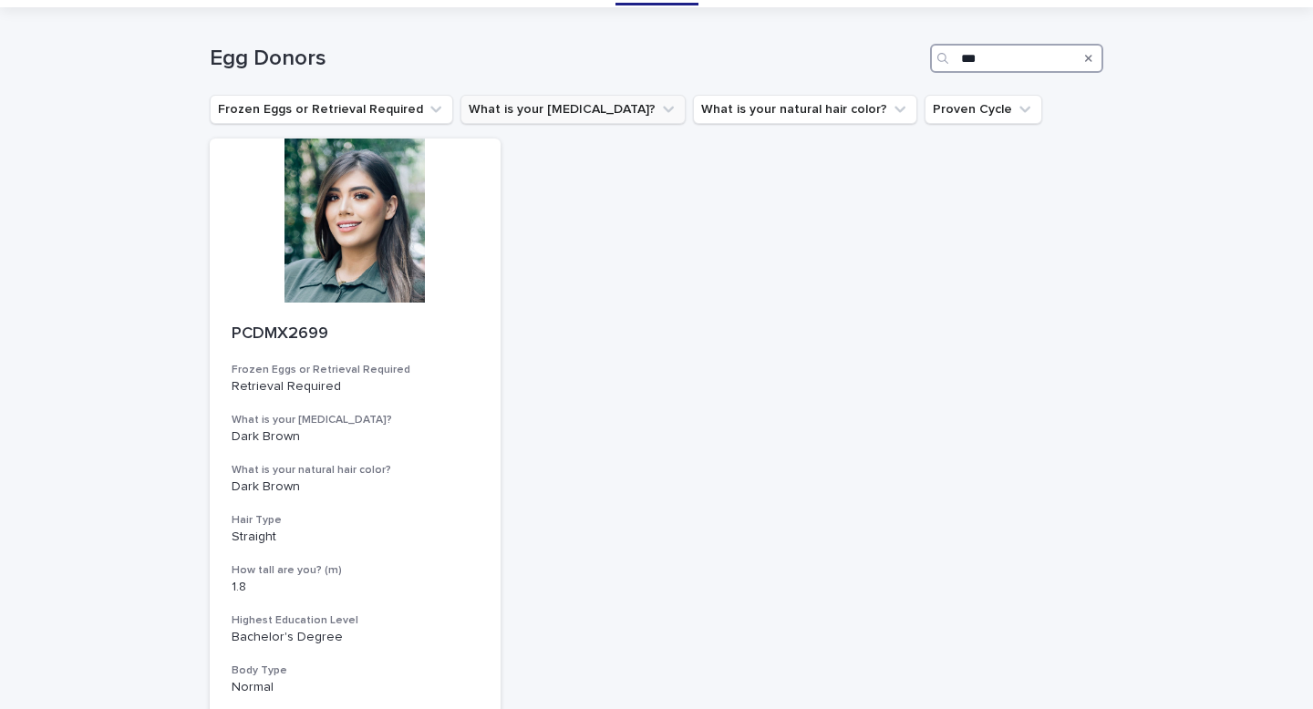
scroll to position [55, 0]
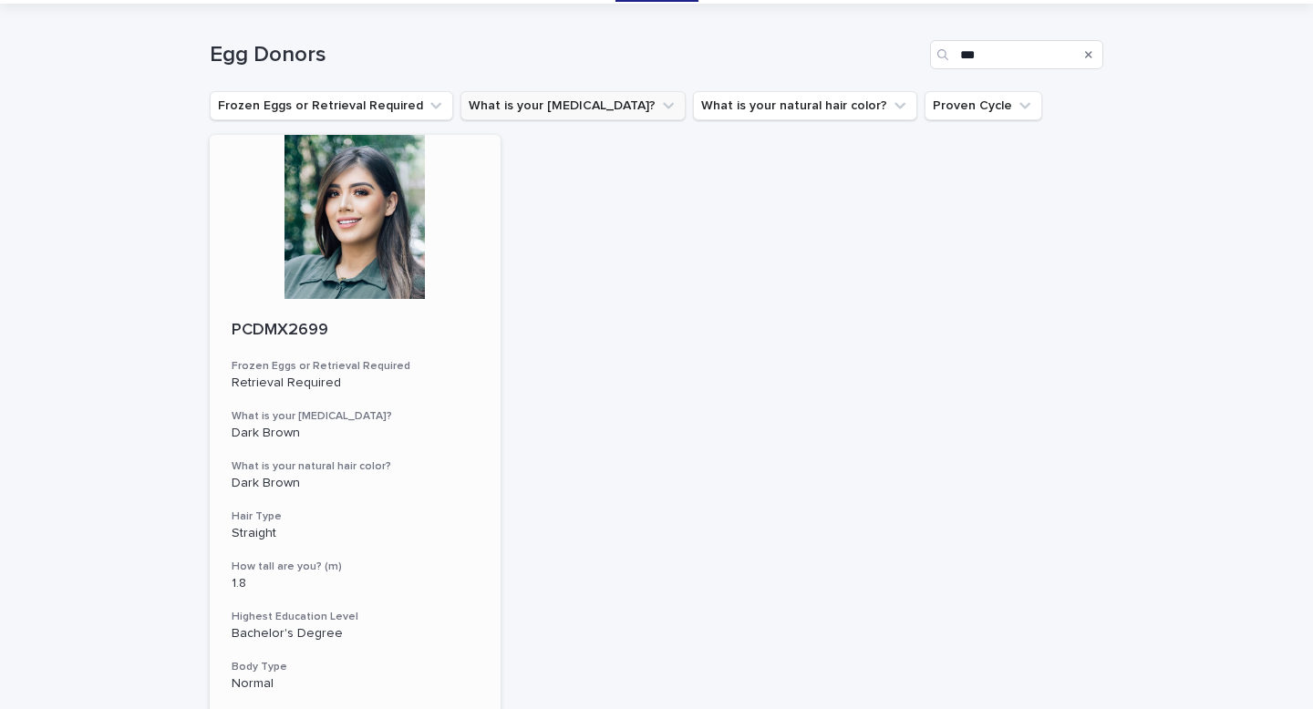
click at [331, 311] on div "PCDMX2699 Frozen Eggs or Retrieval Required Retrieval Required What is your [ME…" at bounding box center [355, 531] width 291 height 465
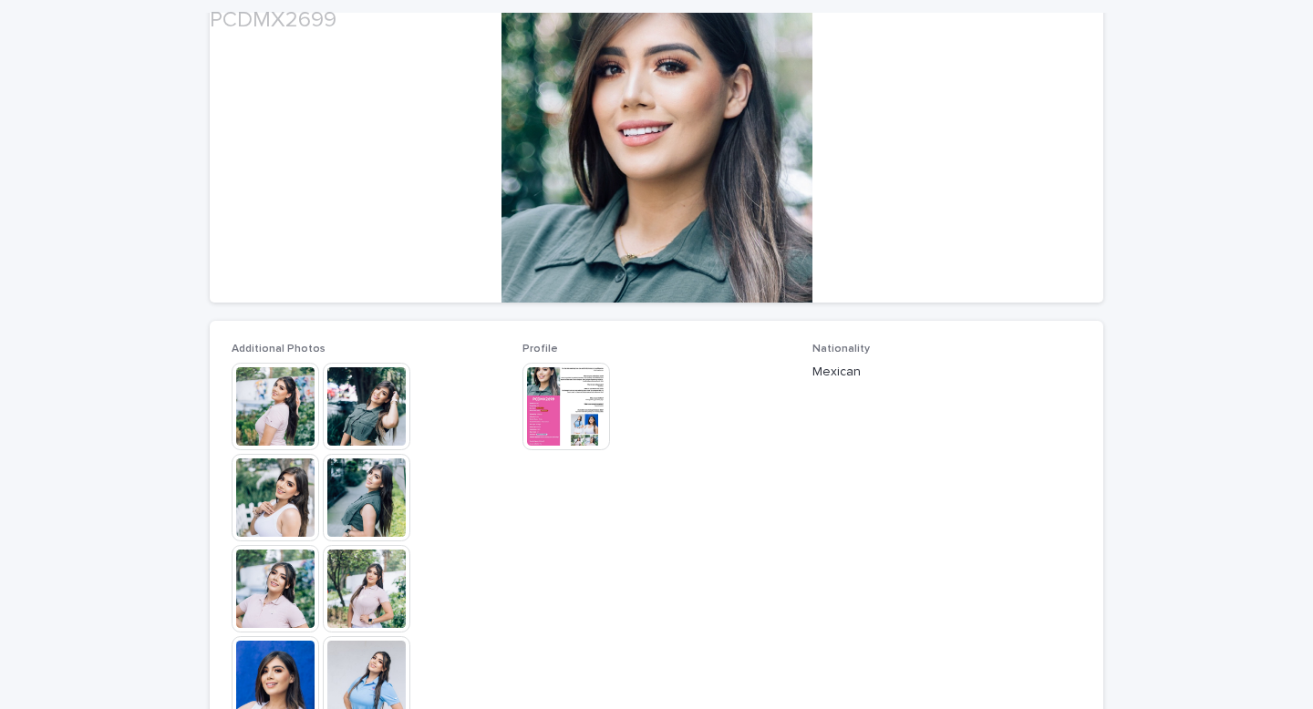
scroll to position [238, 0]
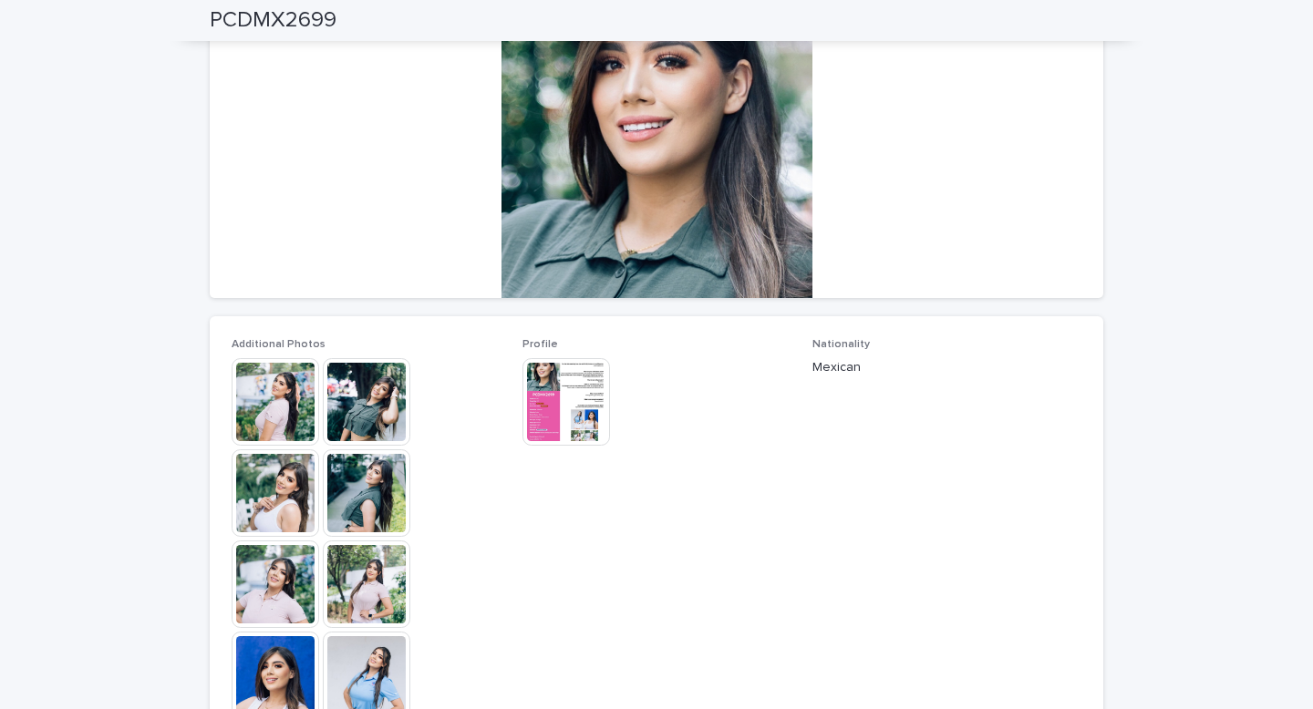
click at [269, 407] on img at bounding box center [276, 402] width 88 height 88
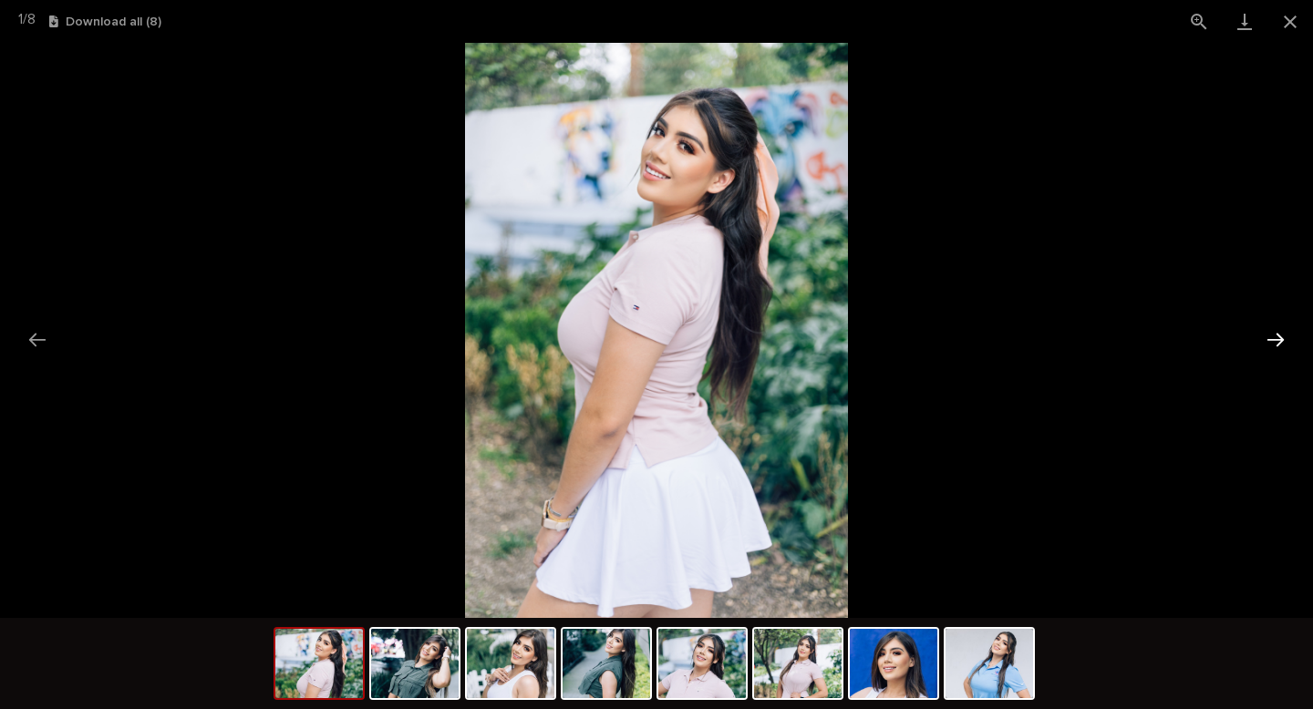
click at [1265, 342] on button "Next slide" at bounding box center [1276, 340] width 38 height 36
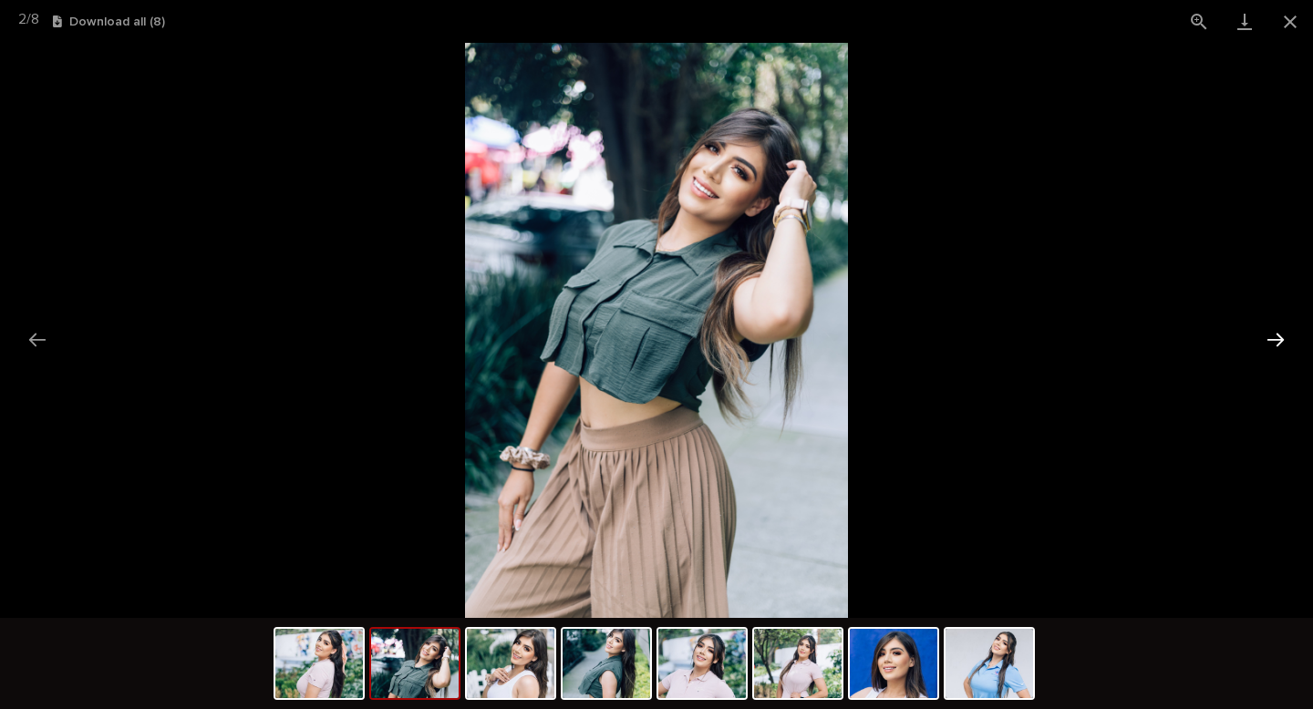
click at [1265, 342] on button "Next slide" at bounding box center [1276, 340] width 38 height 36
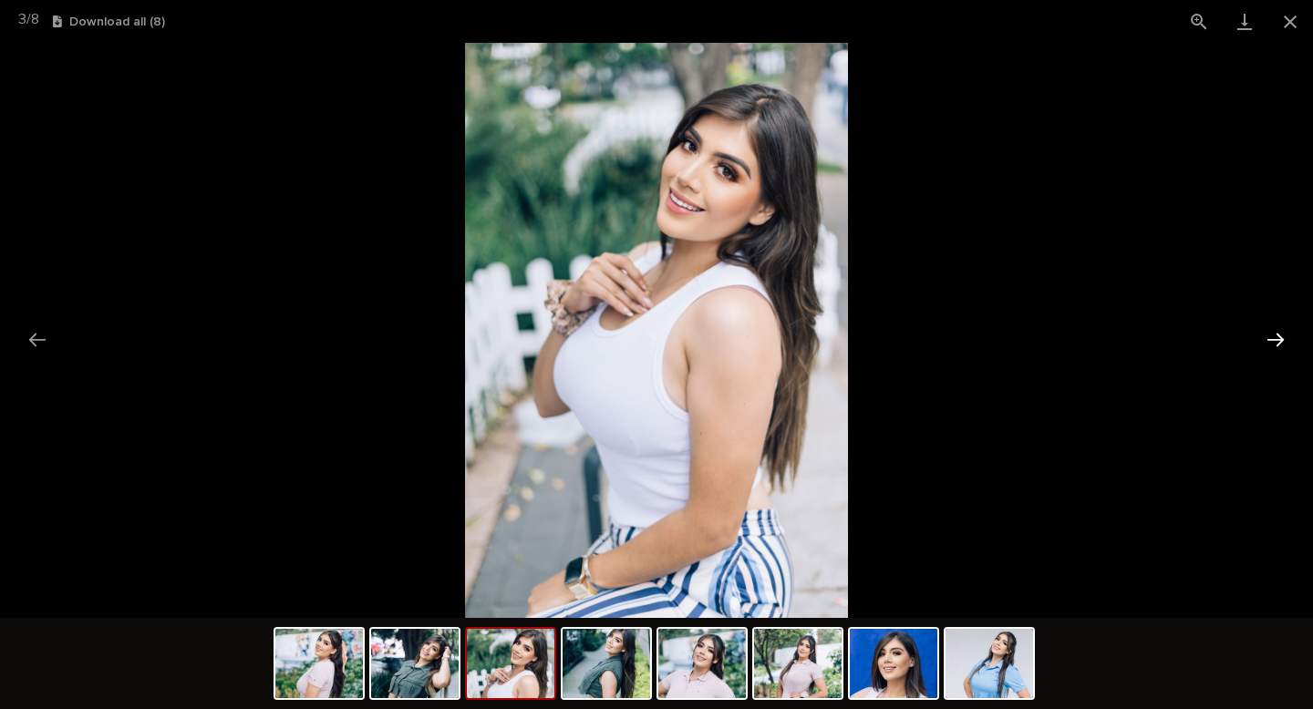
click at [1265, 342] on button "Next slide" at bounding box center [1276, 340] width 38 height 36
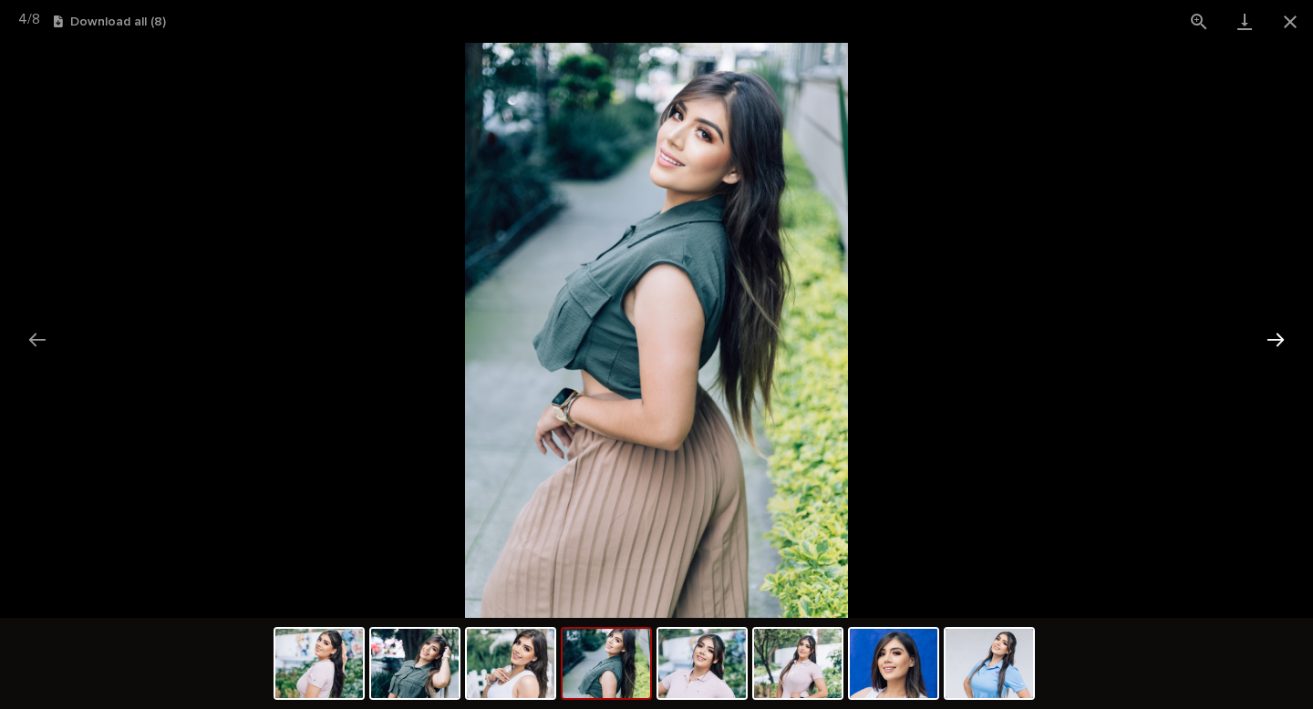
click at [1265, 342] on button "Next slide" at bounding box center [1276, 340] width 38 height 36
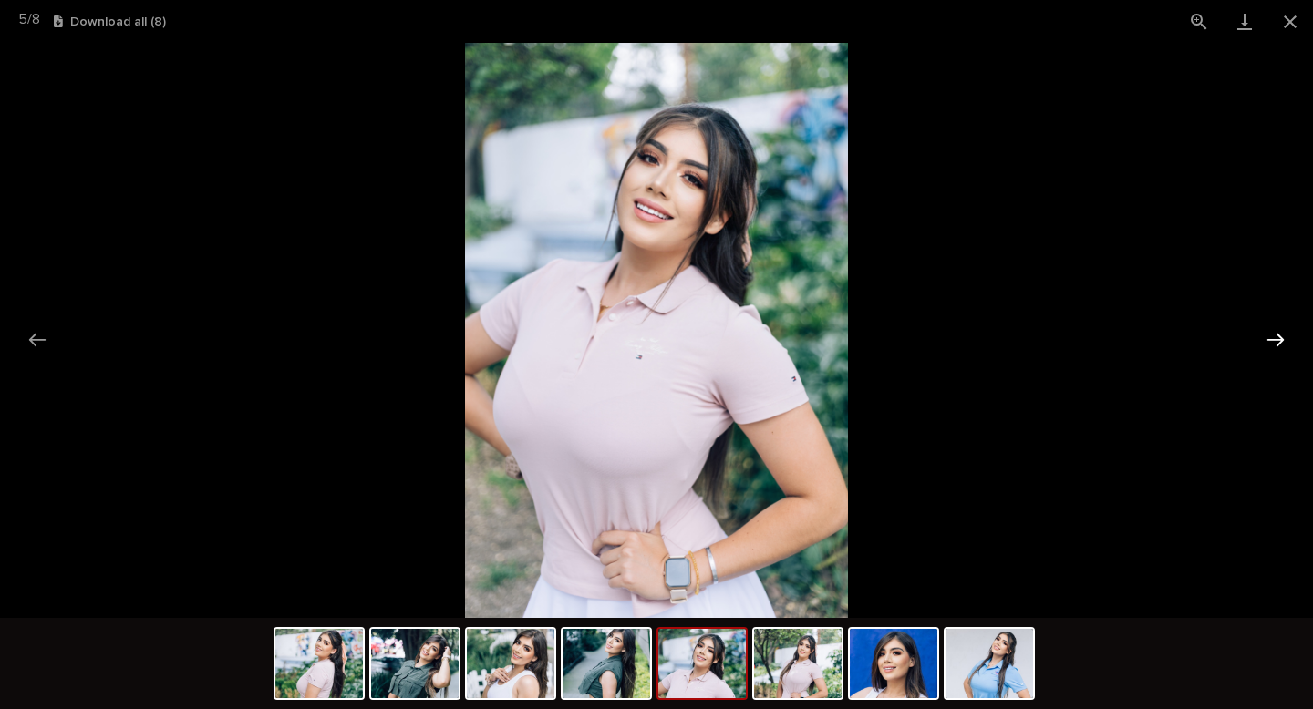
click at [1265, 342] on button "Next slide" at bounding box center [1276, 340] width 38 height 36
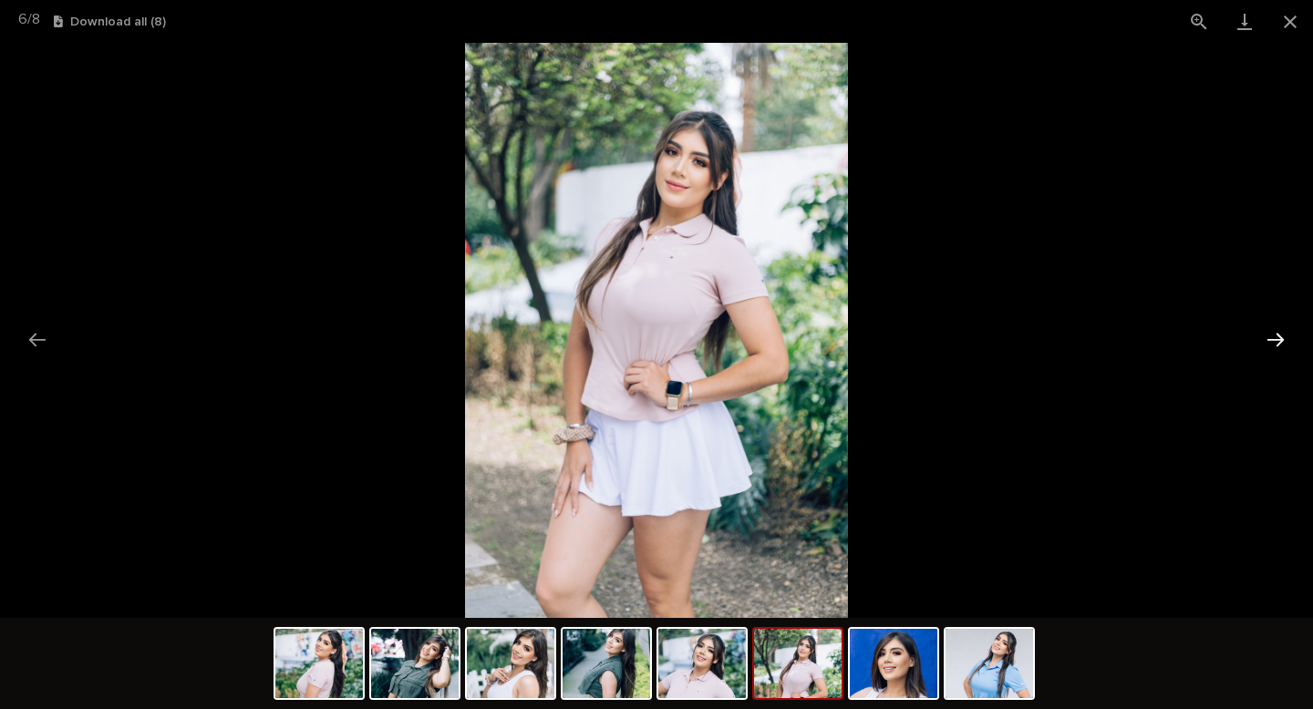
click at [1265, 342] on button "Next slide" at bounding box center [1276, 340] width 38 height 36
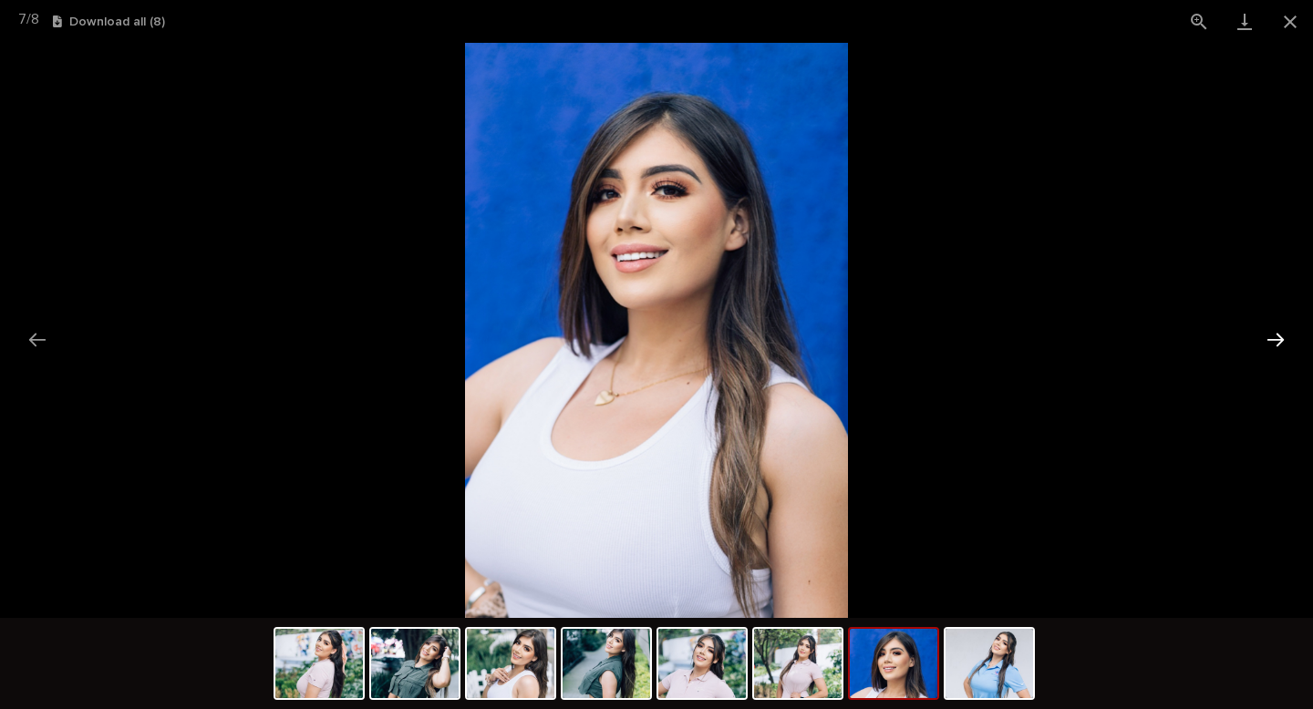
click at [1265, 342] on button "Next slide" at bounding box center [1276, 340] width 38 height 36
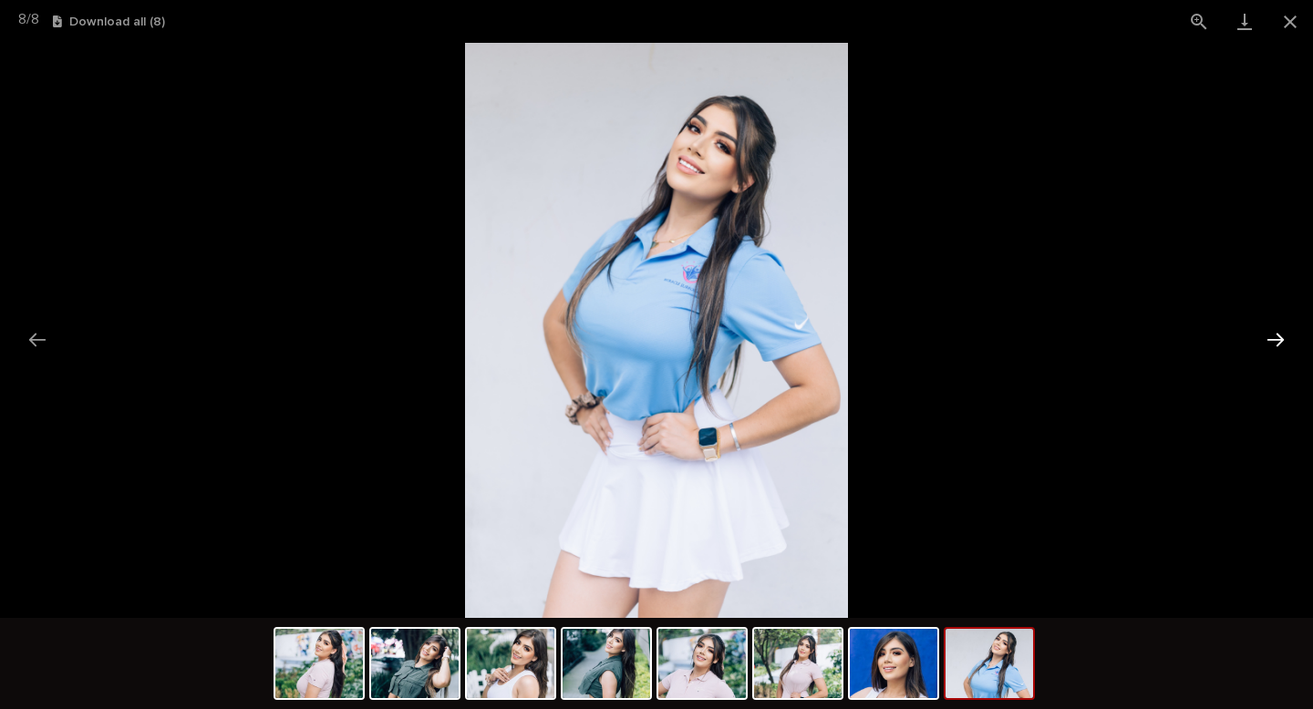
click at [1265, 342] on button "Next slide" at bounding box center [1276, 340] width 38 height 36
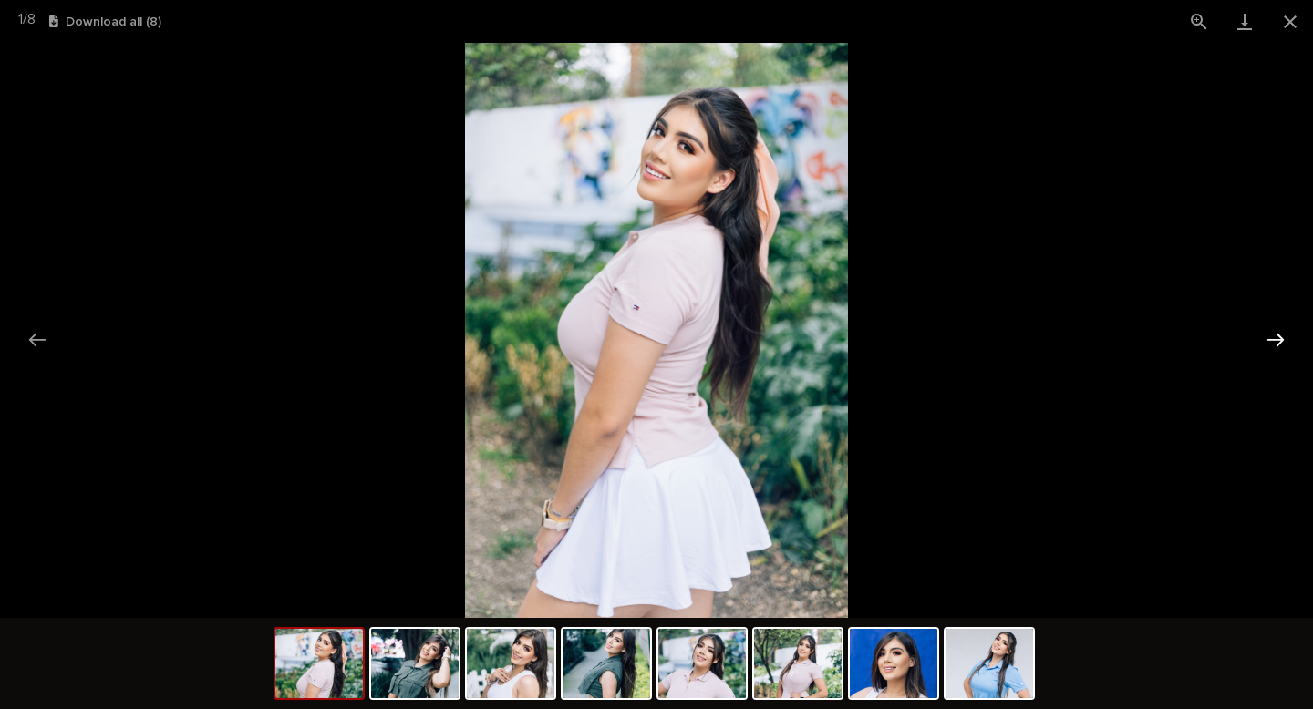
click at [1265, 342] on button "Next slide" at bounding box center [1276, 340] width 38 height 36
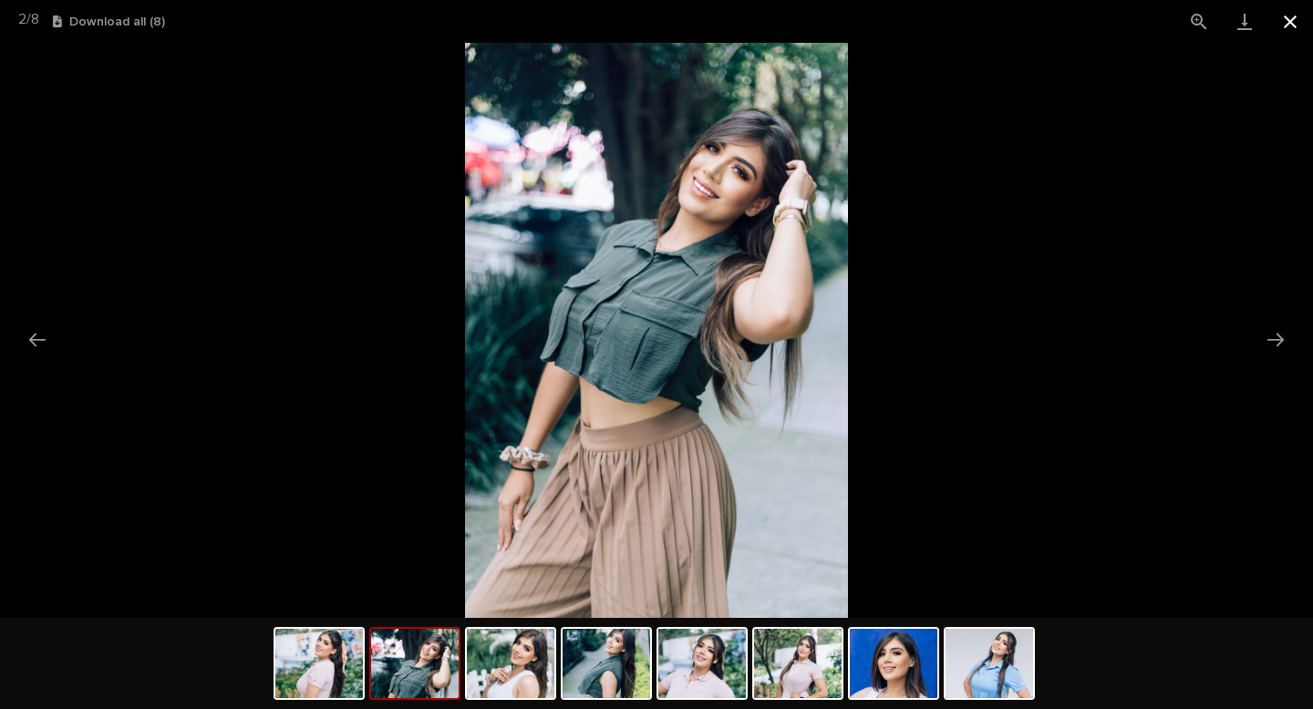
click at [1291, 28] on button "Close gallery" at bounding box center [1290, 21] width 46 height 43
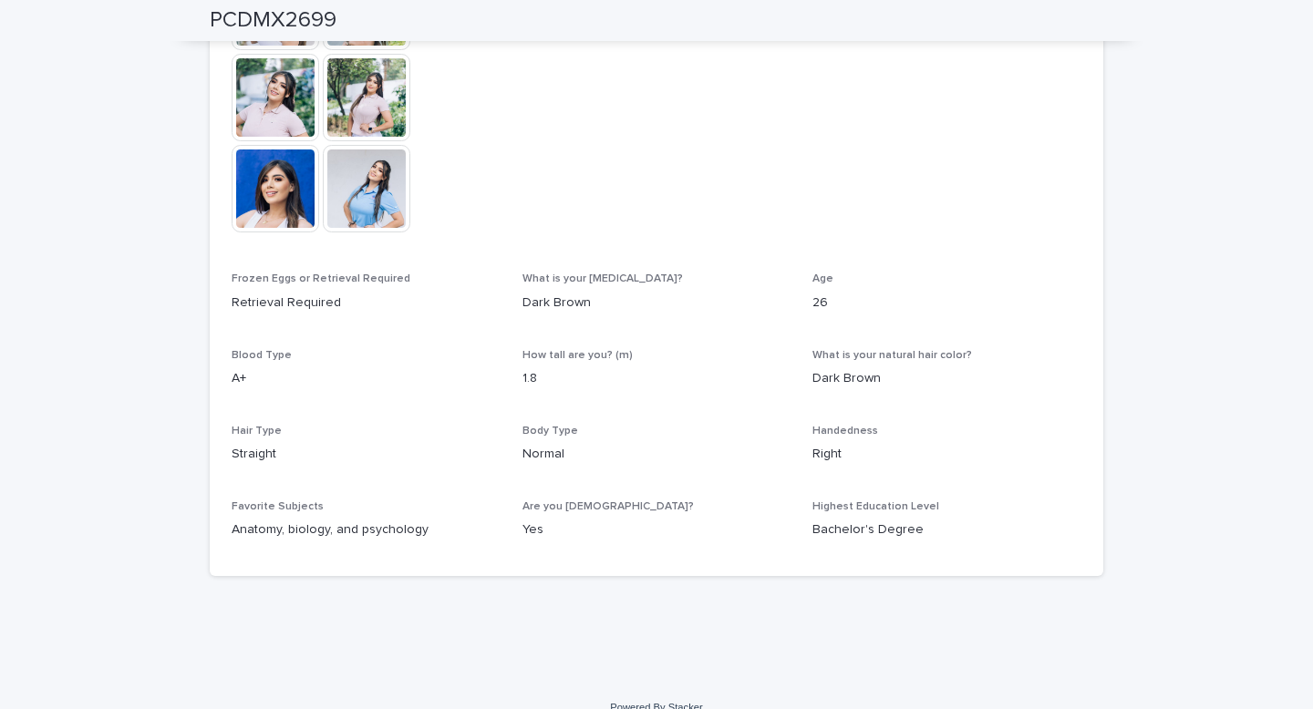
scroll to position [0, 0]
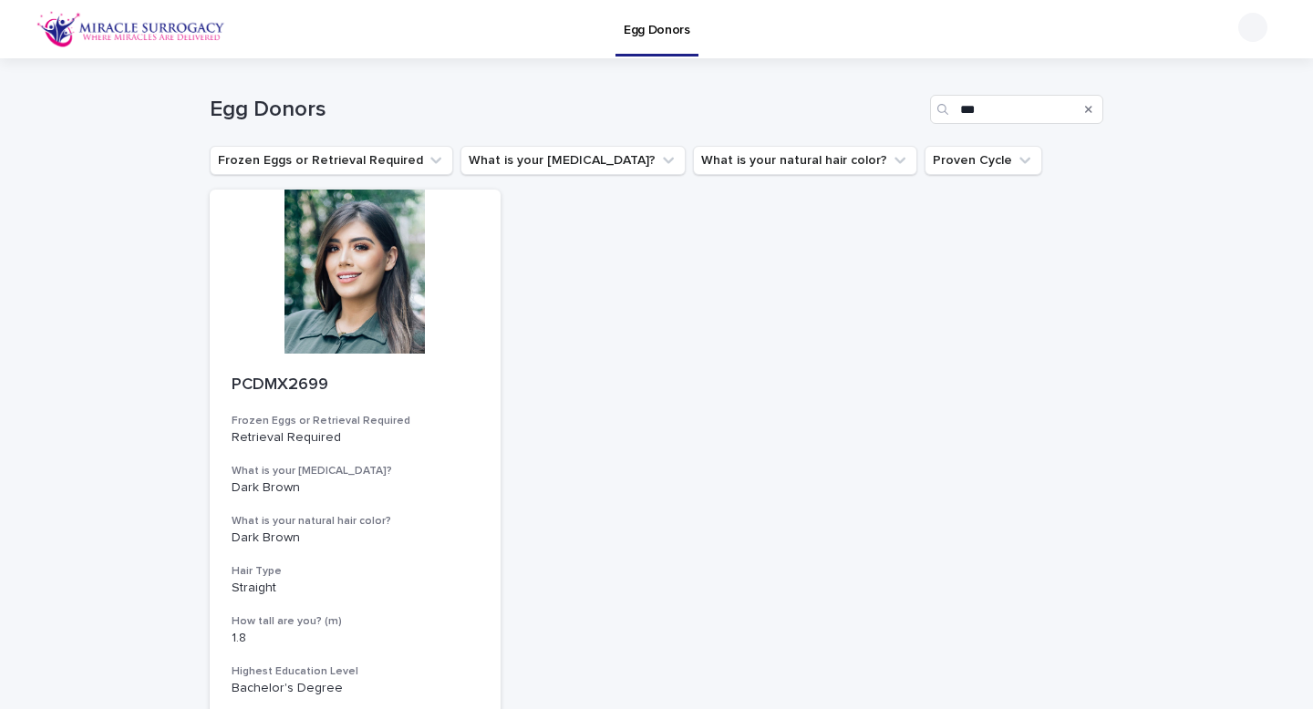
click at [1086, 109] on icon "Search" at bounding box center [1088, 109] width 7 height 11
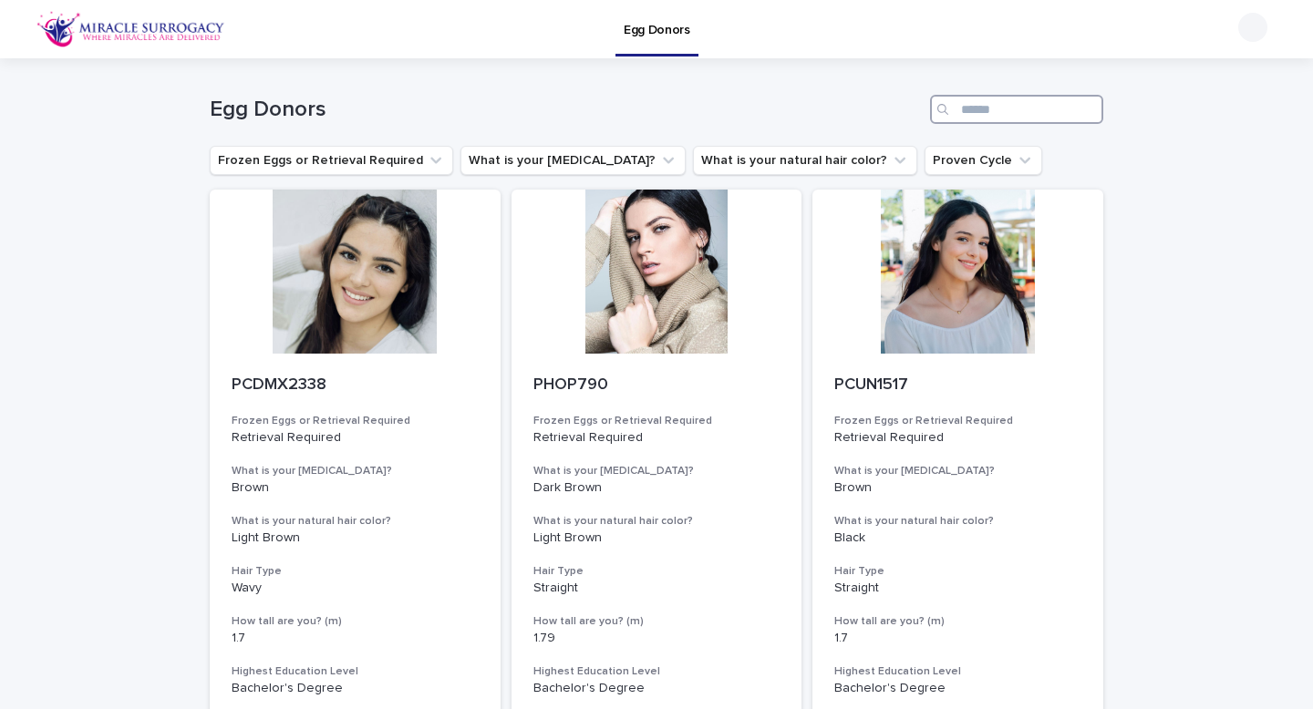
click at [1003, 110] on input "Search" at bounding box center [1016, 109] width 173 height 29
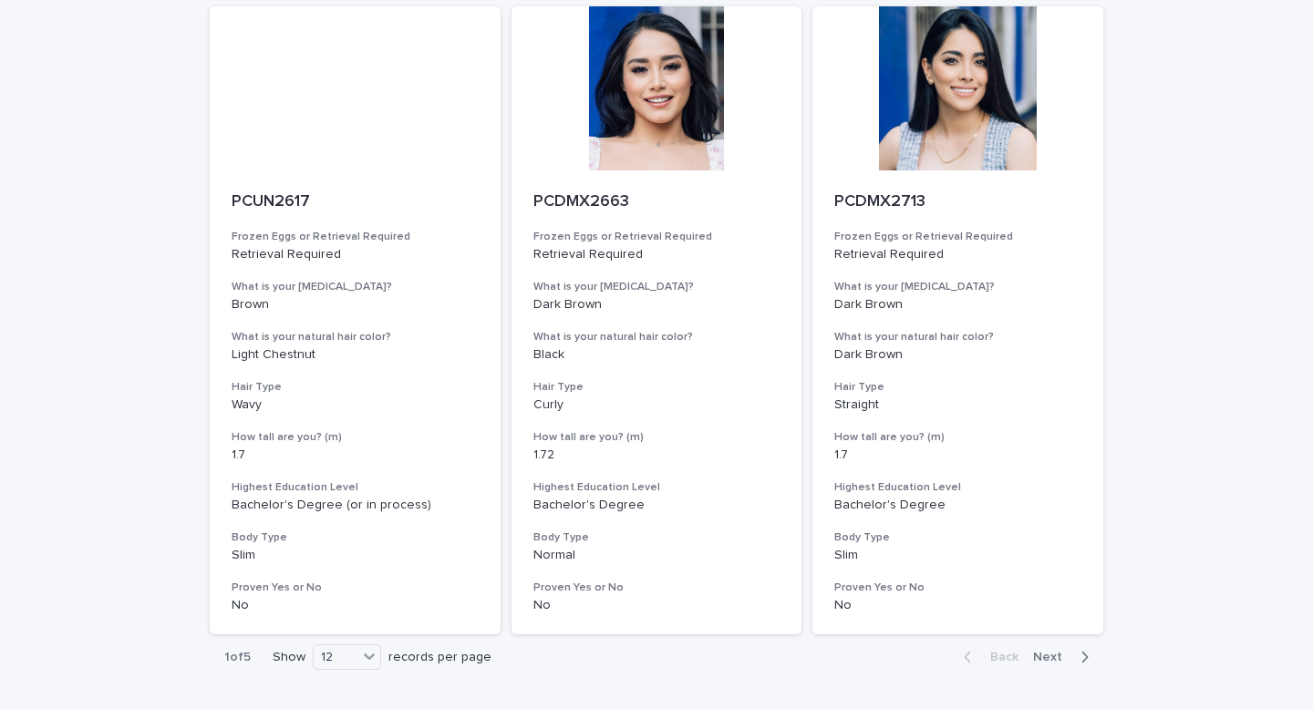
scroll to position [2218, 0]
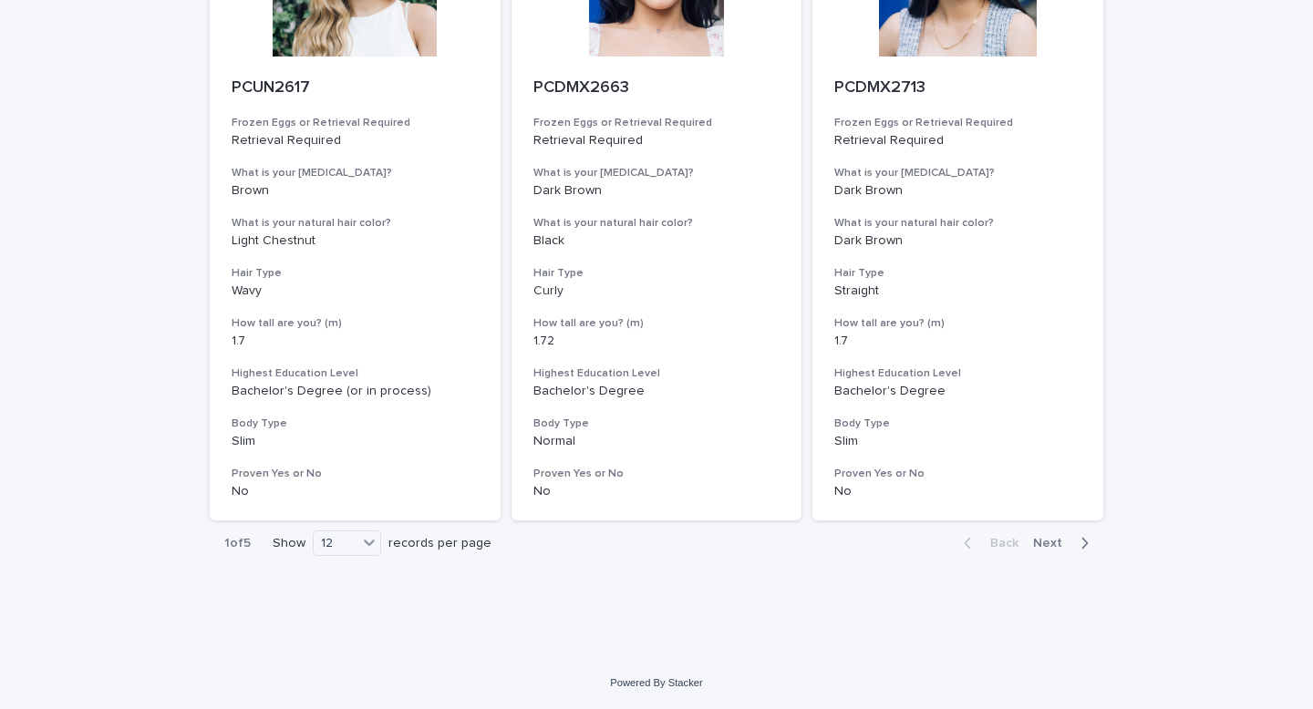
type input "***"
click at [1048, 529] on div "Back Next" at bounding box center [1026, 544] width 154 height 46
click at [1048, 533] on div "Back Next" at bounding box center [1026, 544] width 154 height 46
click at [1057, 546] on span "Next" at bounding box center [1053, 543] width 40 height 13
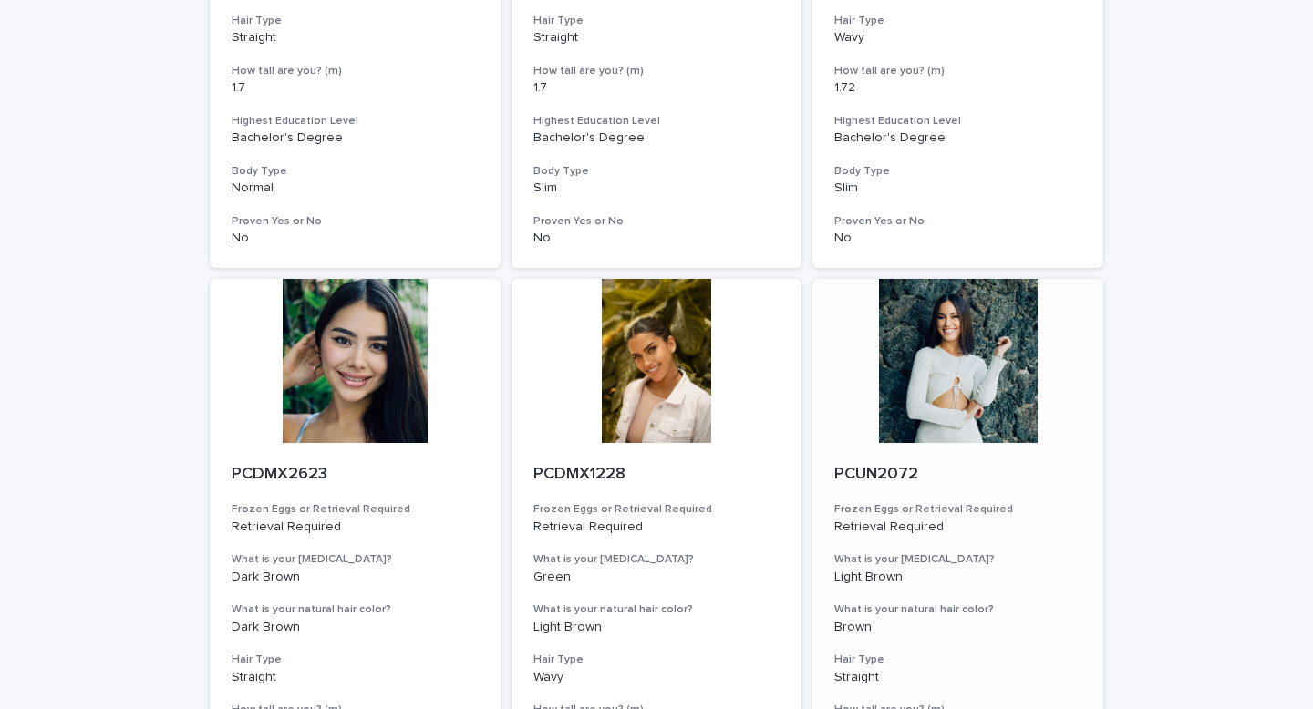
scroll to position [2218, 0]
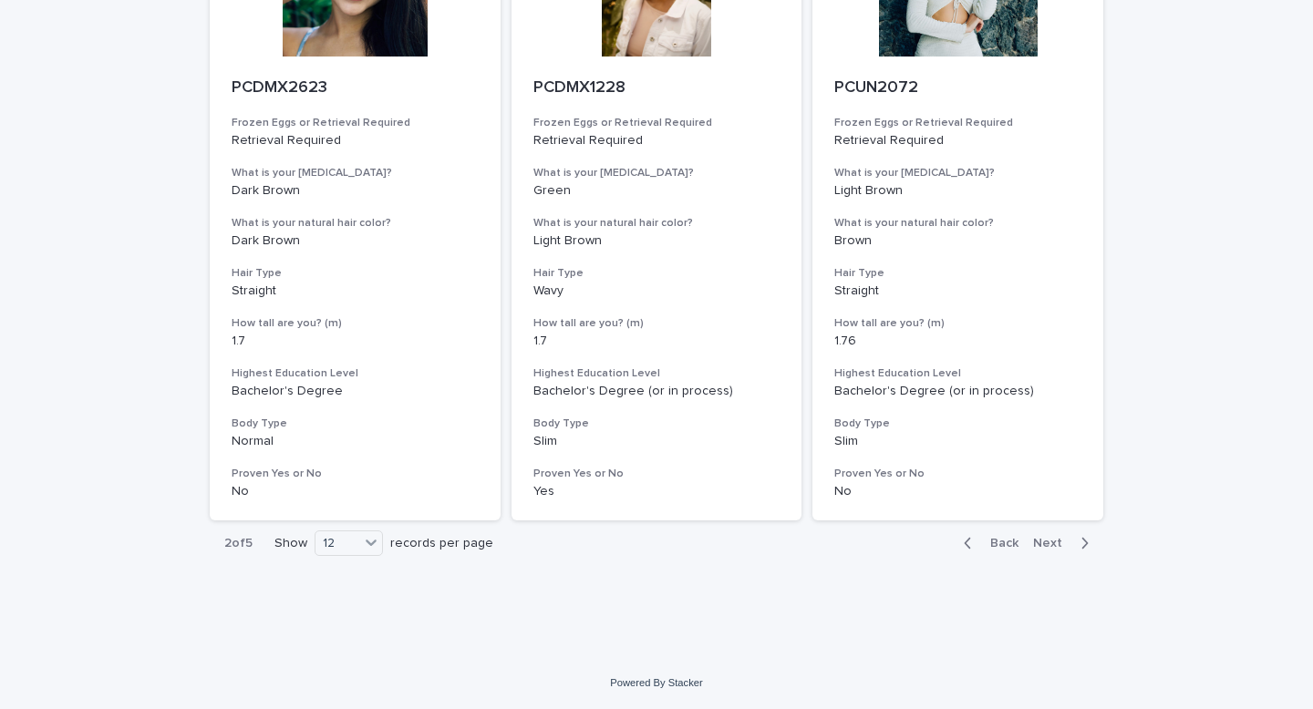
click at [1066, 541] on span "Next" at bounding box center [1053, 543] width 40 height 13
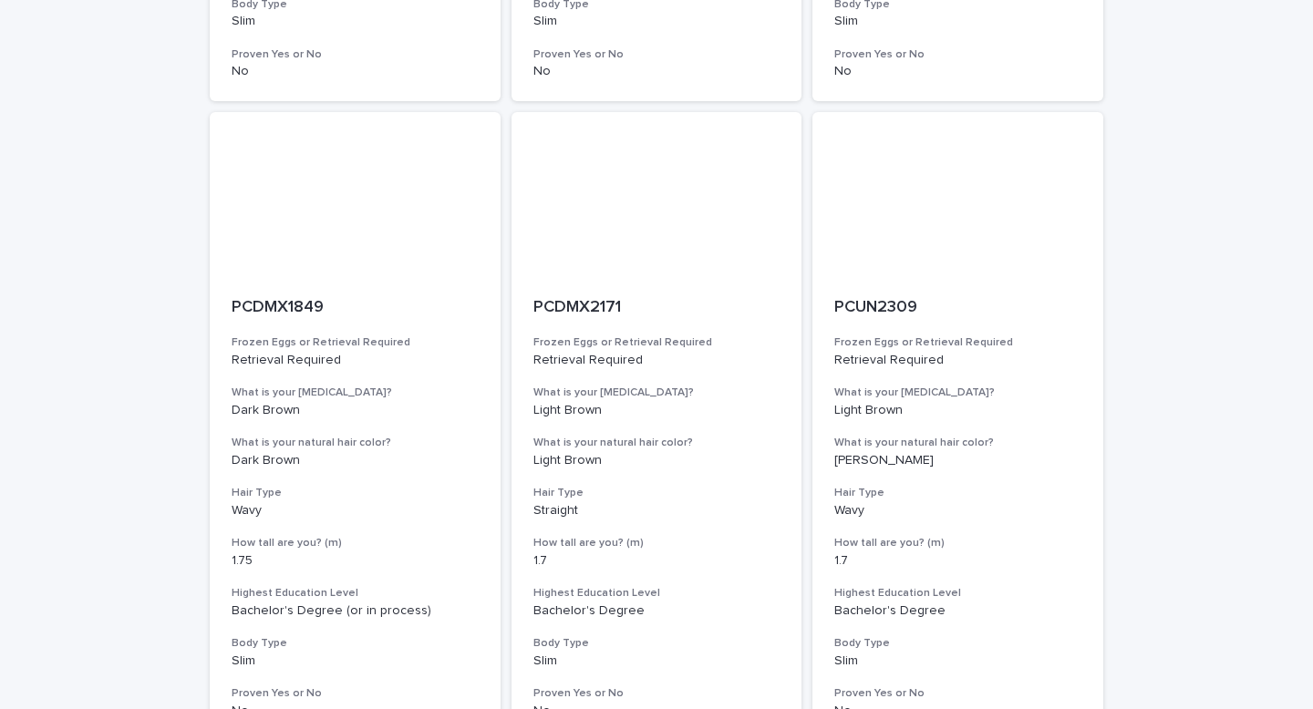
scroll to position [2218, 0]
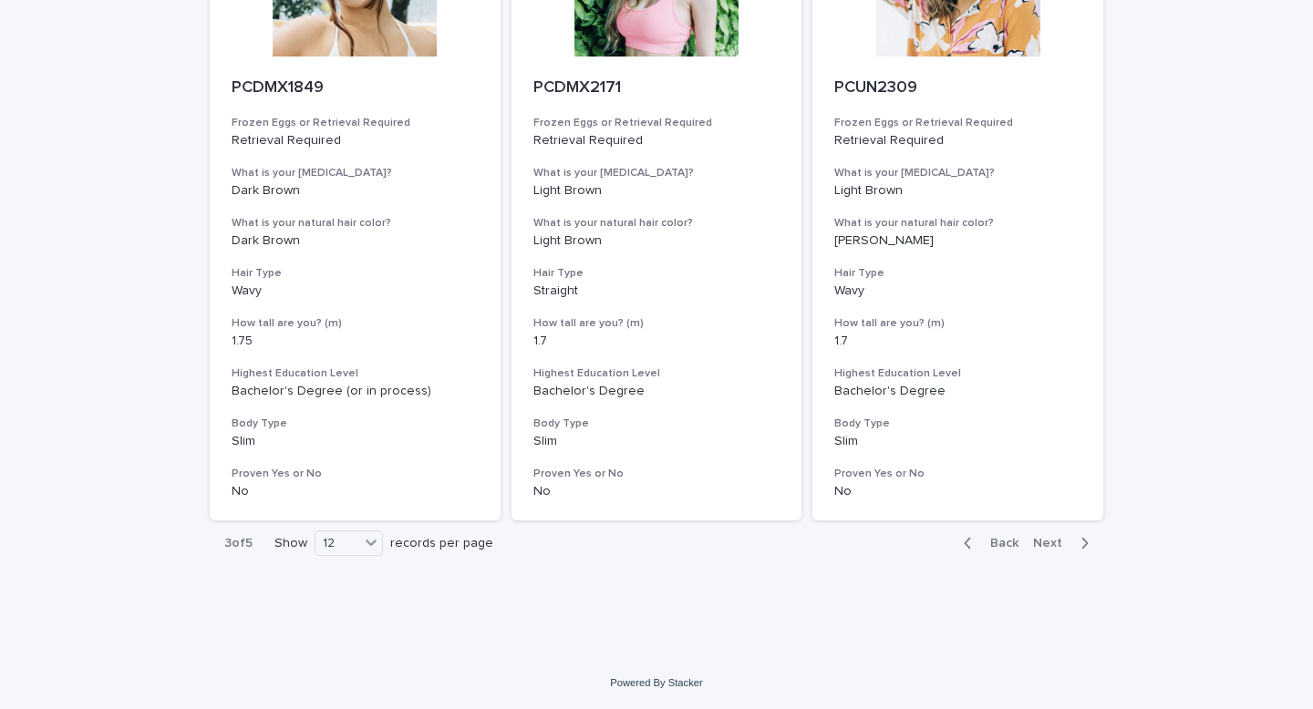
click at [1066, 541] on span "Next" at bounding box center [1053, 543] width 40 height 13
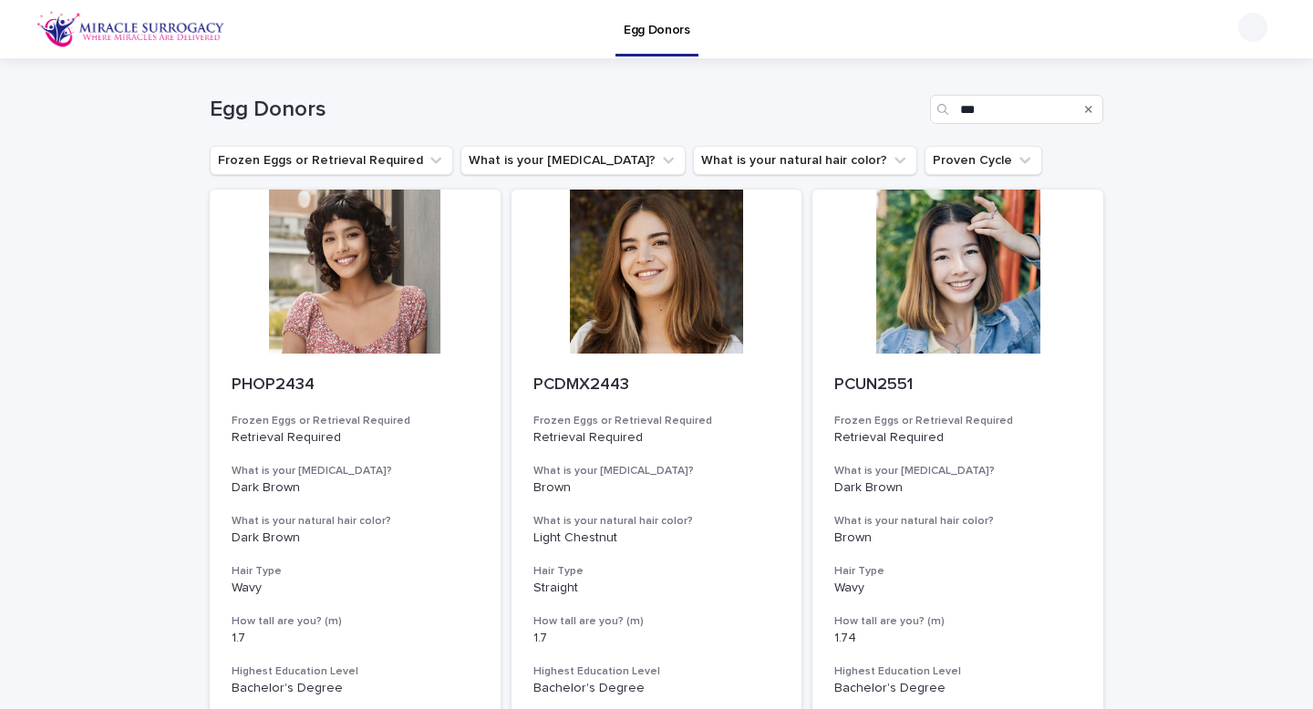
click at [203, 29] on img at bounding box center [130, 29] width 189 height 36
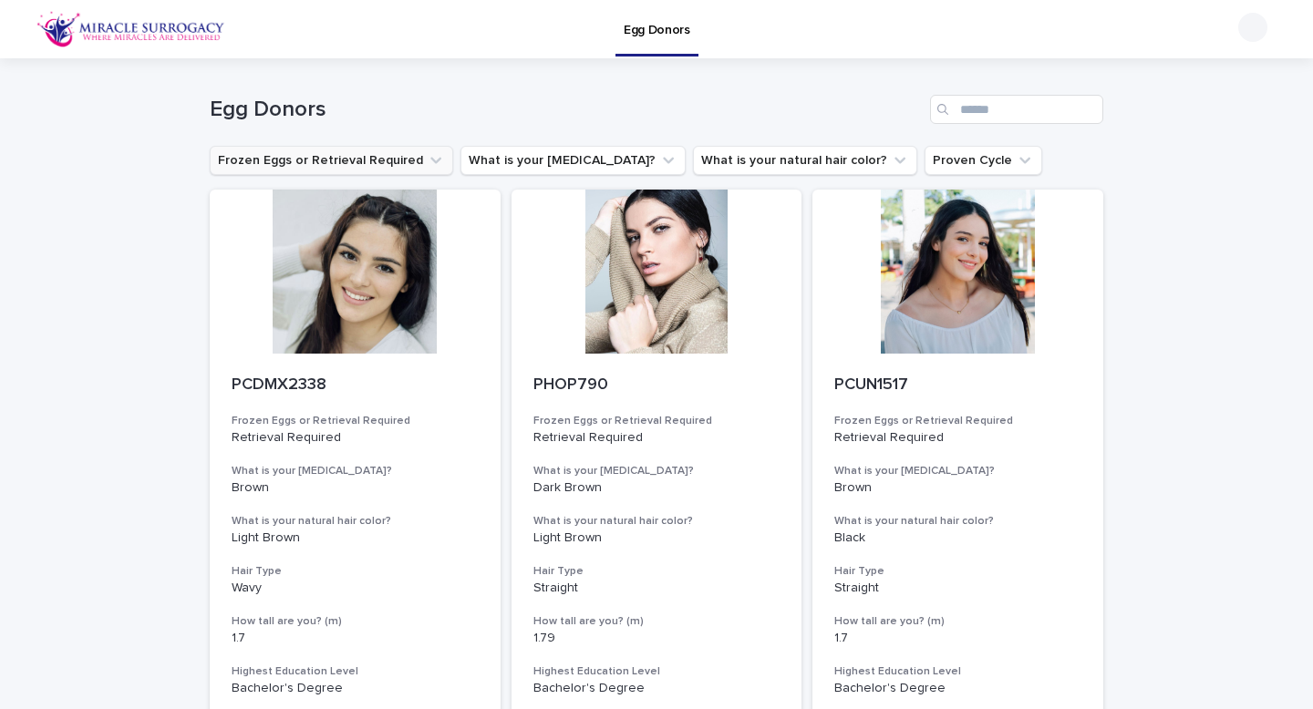
click at [427, 156] on icon "Frozen Eggs or Retrieval Required" at bounding box center [436, 160] width 18 height 18
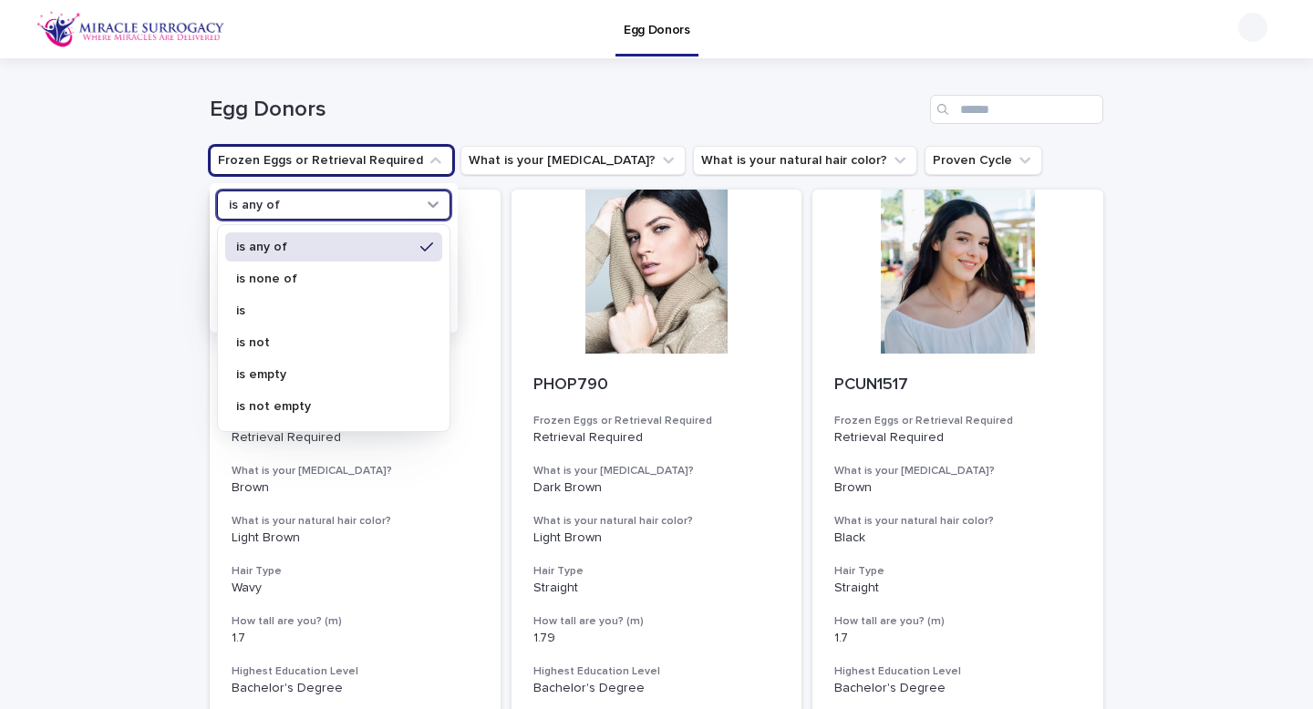
click at [430, 197] on icon at bounding box center [433, 204] width 18 height 18
click at [338, 245] on p "is any of" at bounding box center [324, 247] width 177 height 13
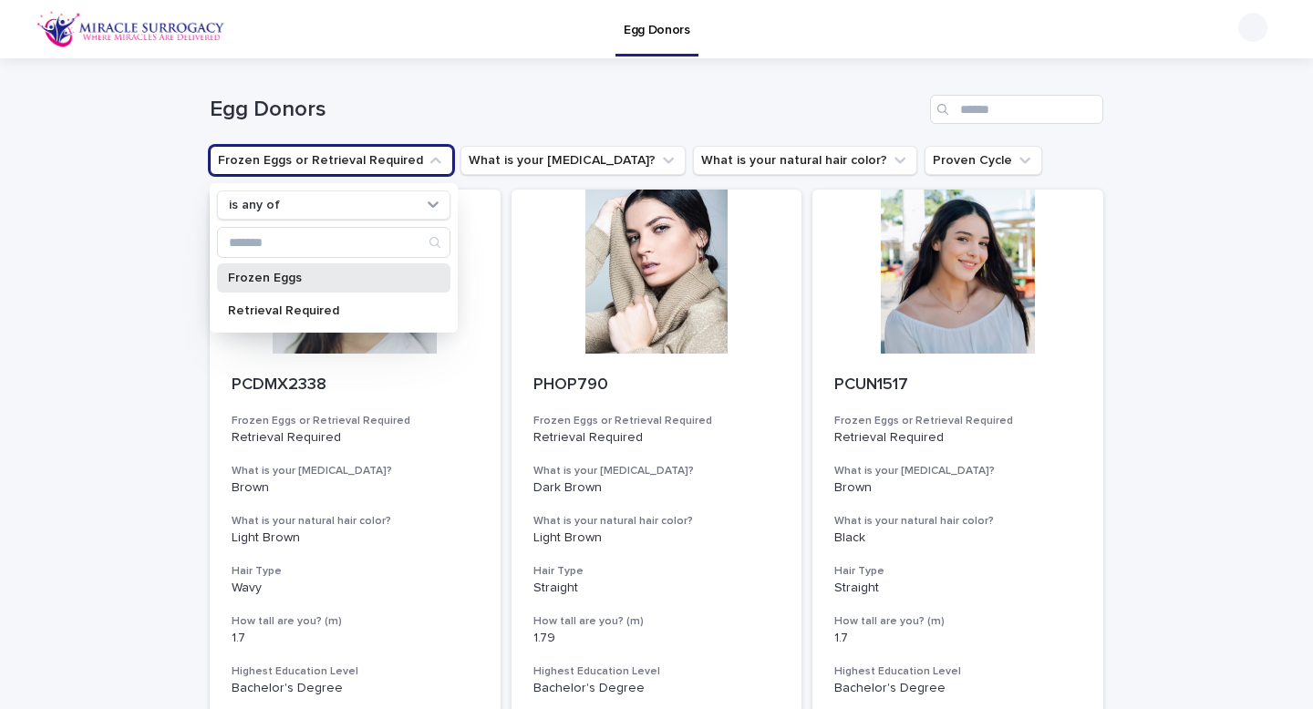
click at [316, 274] on p "Frozen Eggs" at bounding box center [324, 278] width 193 height 13
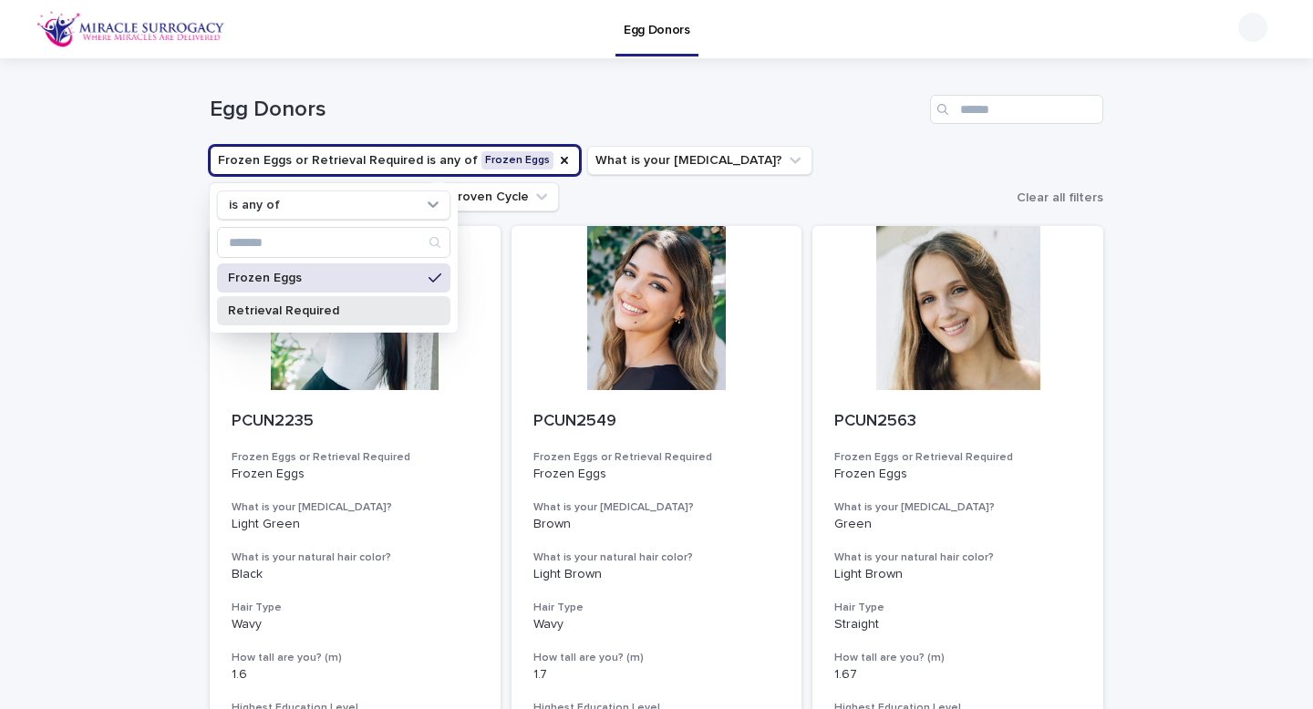
click at [315, 315] on p "Retrieval Required" at bounding box center [324, 311] width 193 height 13
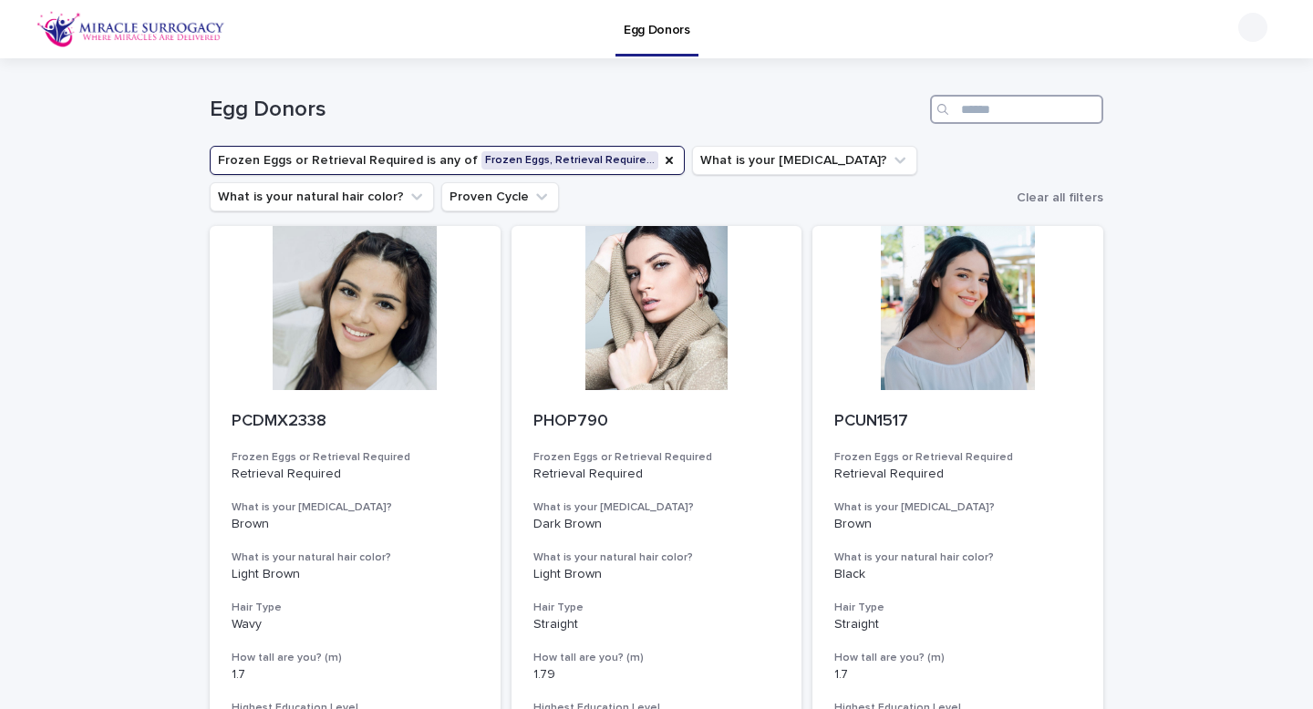
click at [1019, 112] on input "Search" at bounding box center [1016, 109] width 173 height 29
type input "*****"
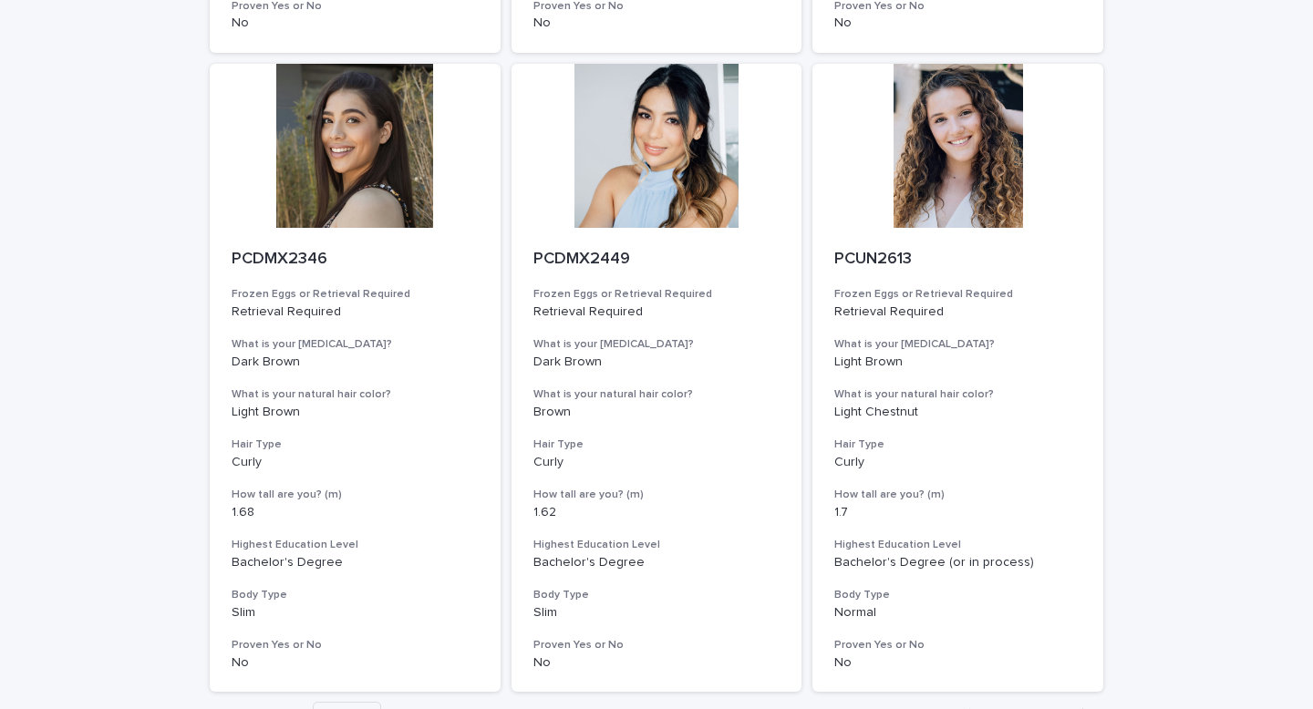
scroll to position [2255, 0]
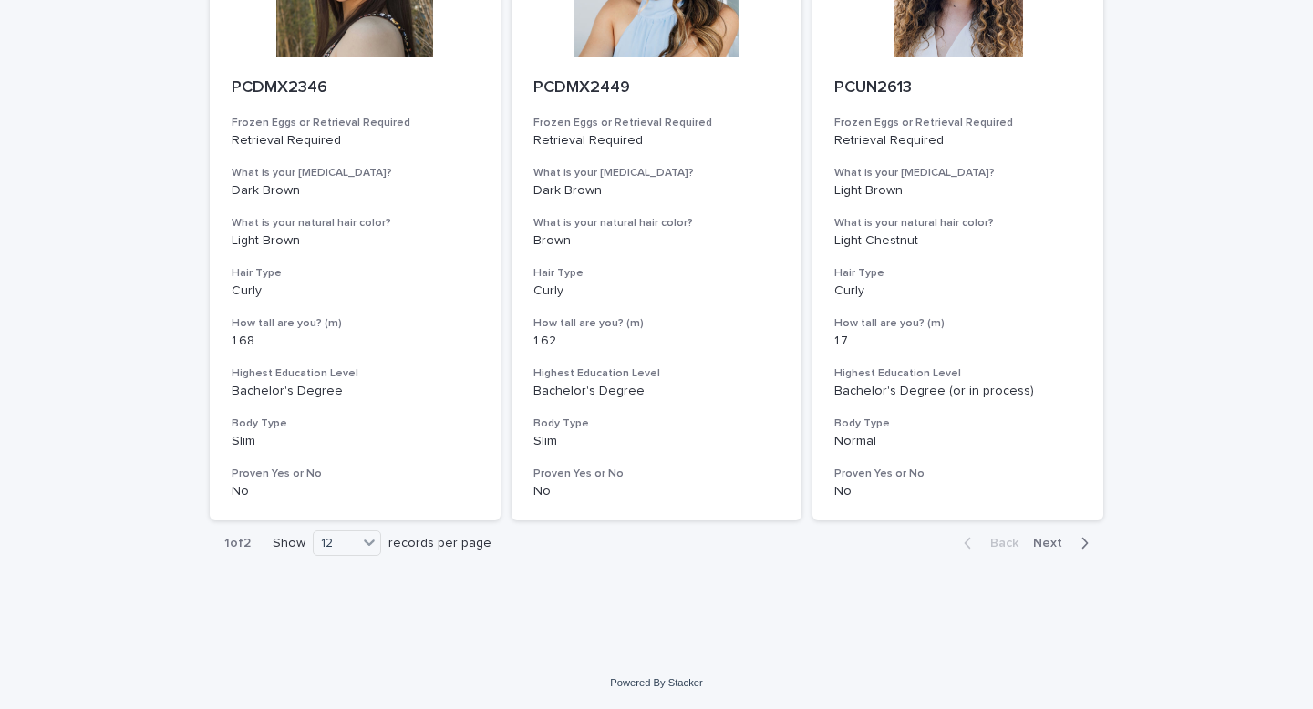
click at [1078, 539] on div "button" at bounding box center [1081, 543] width 16 height 16
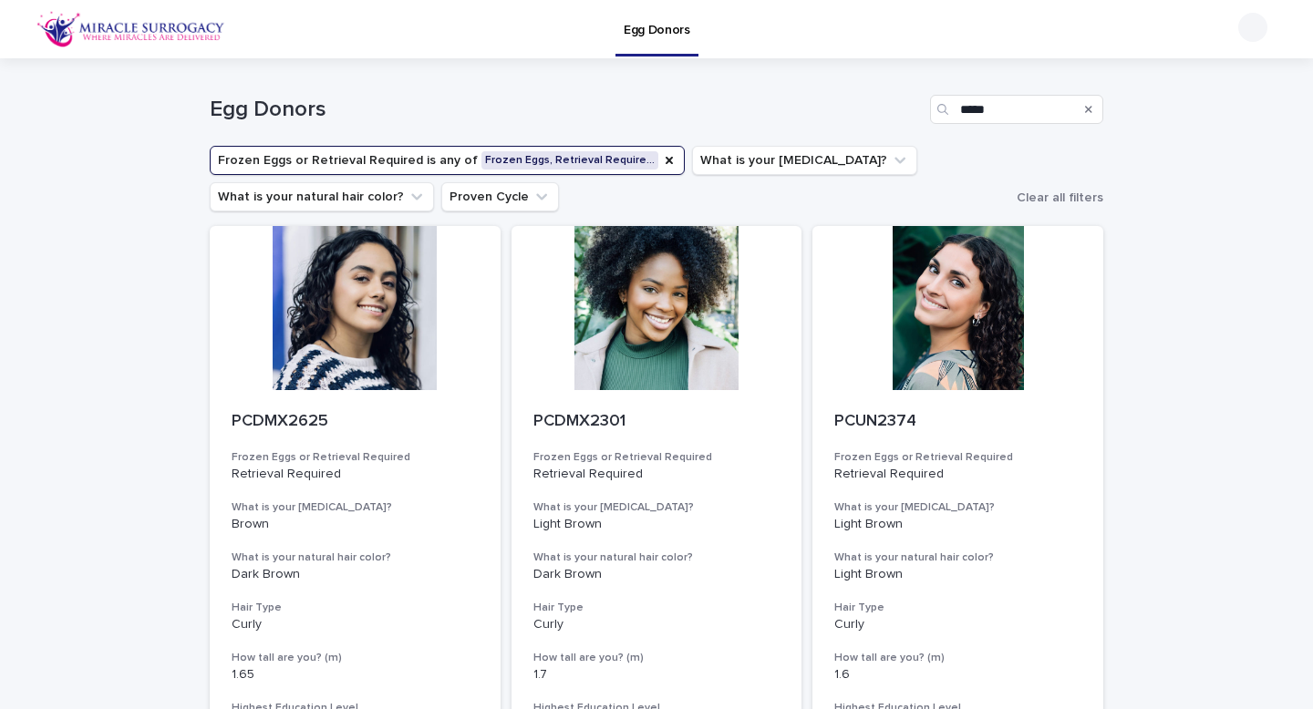
scroll to position [976, 0]
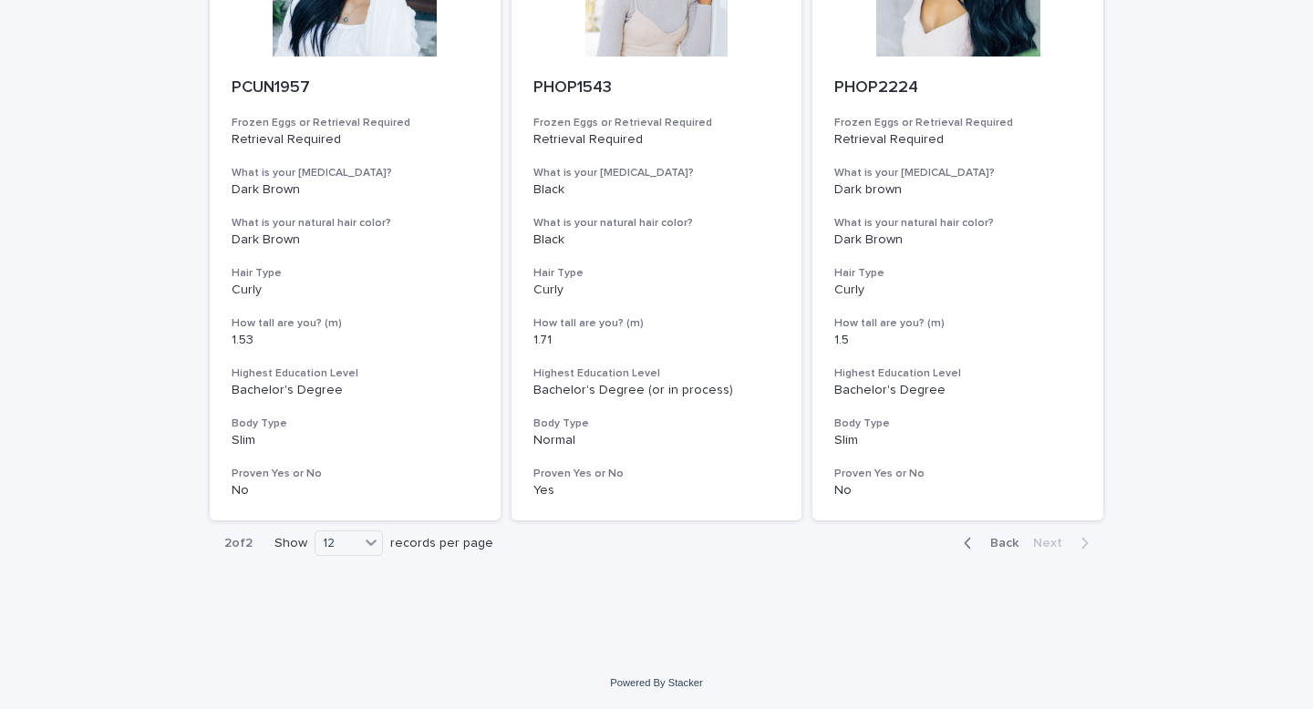
click at [1001, 540] on span "Back" at bounding box center [998, 543] width 39 height 13
